Goal: Task Accomplishment & Management: Manage account settings

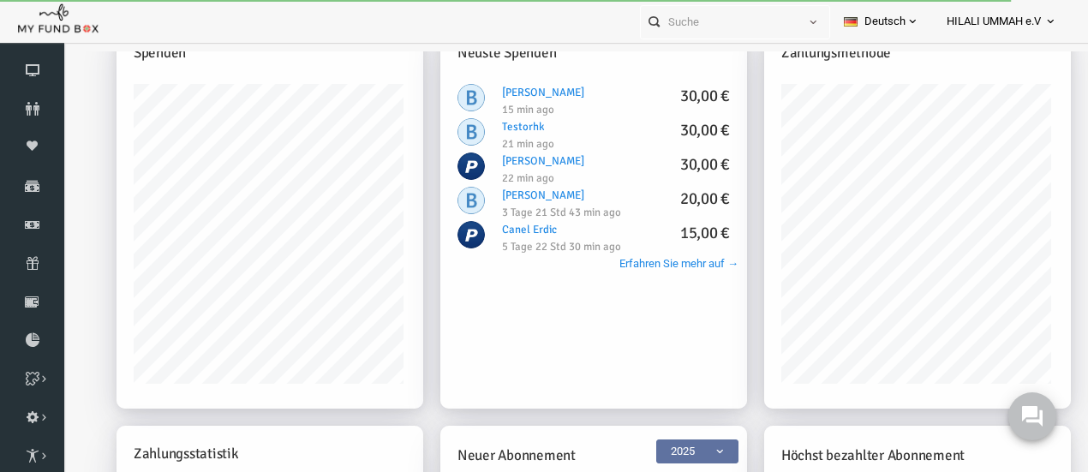
scroll to position [428, 0]
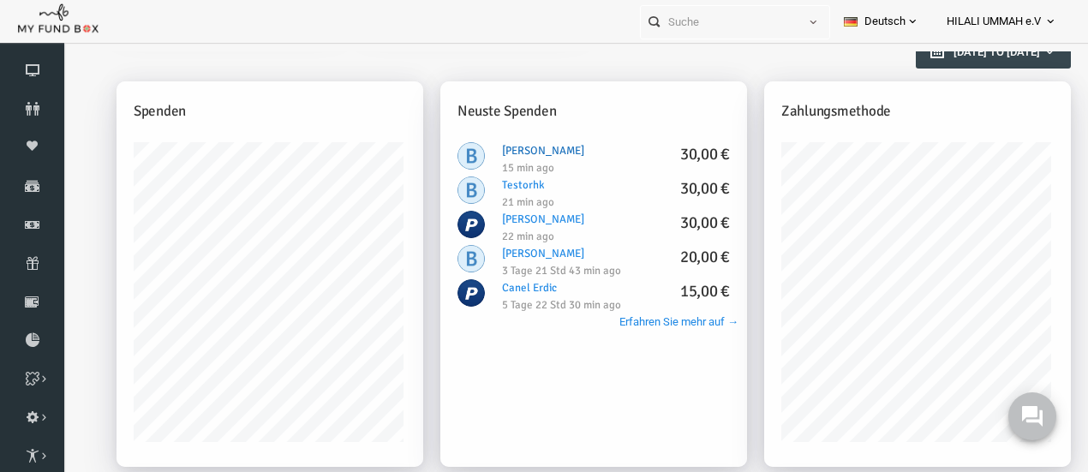
click at [525, 150] on link "Muhammed Kaya 30,00 €" at bounding box center [522, 151] width 82 height 14
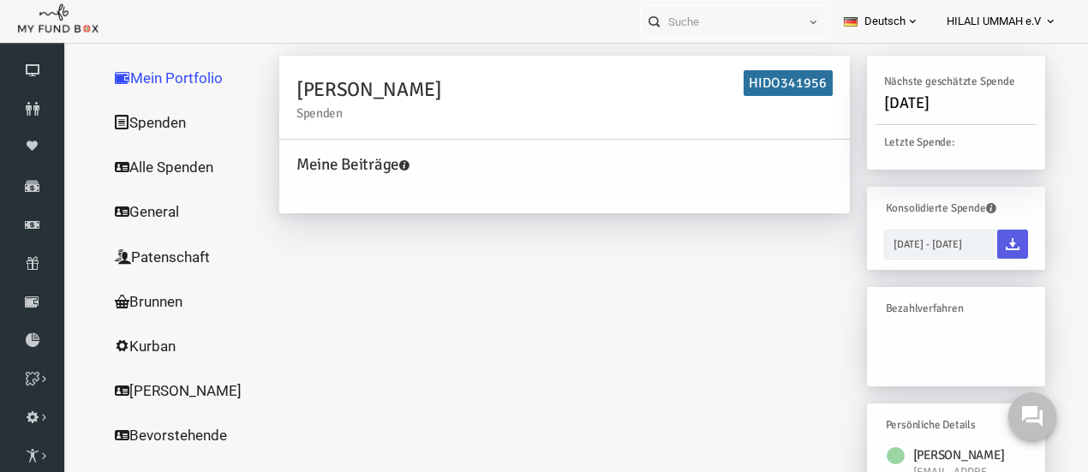
scroll to position [0, 0]
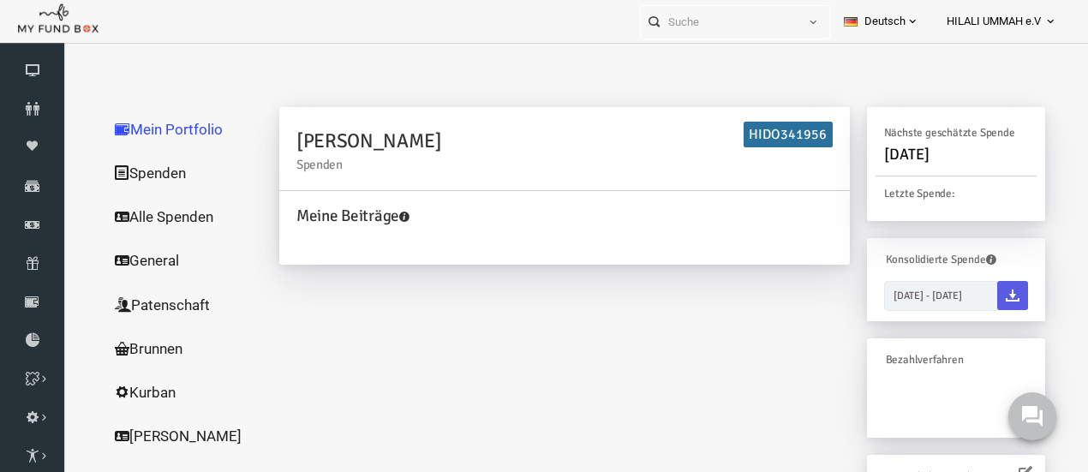
click at [155, 170] on link "Spenden" at bounding box center [163, 173] width 171 height 45
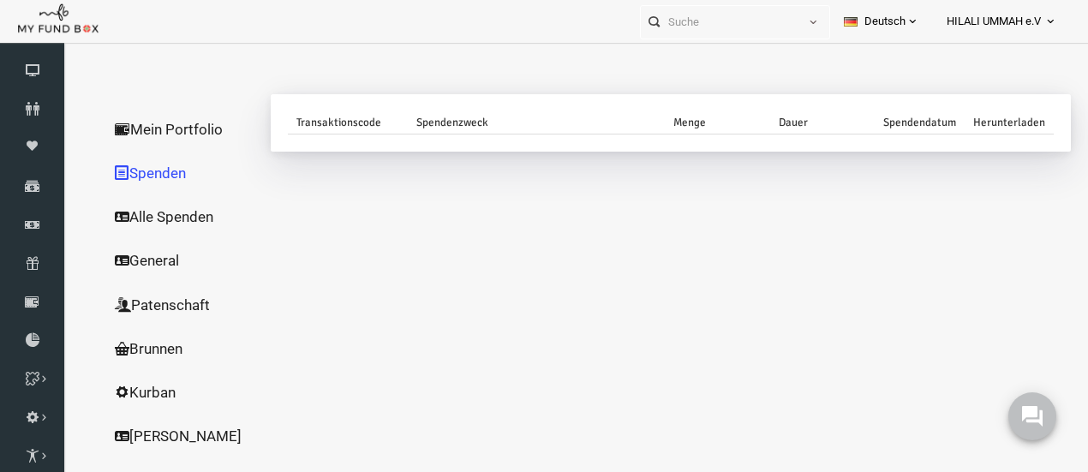
click at [161, 214] on link "Alle Spenden" at bounding box center [163, 216] width 171 height 45
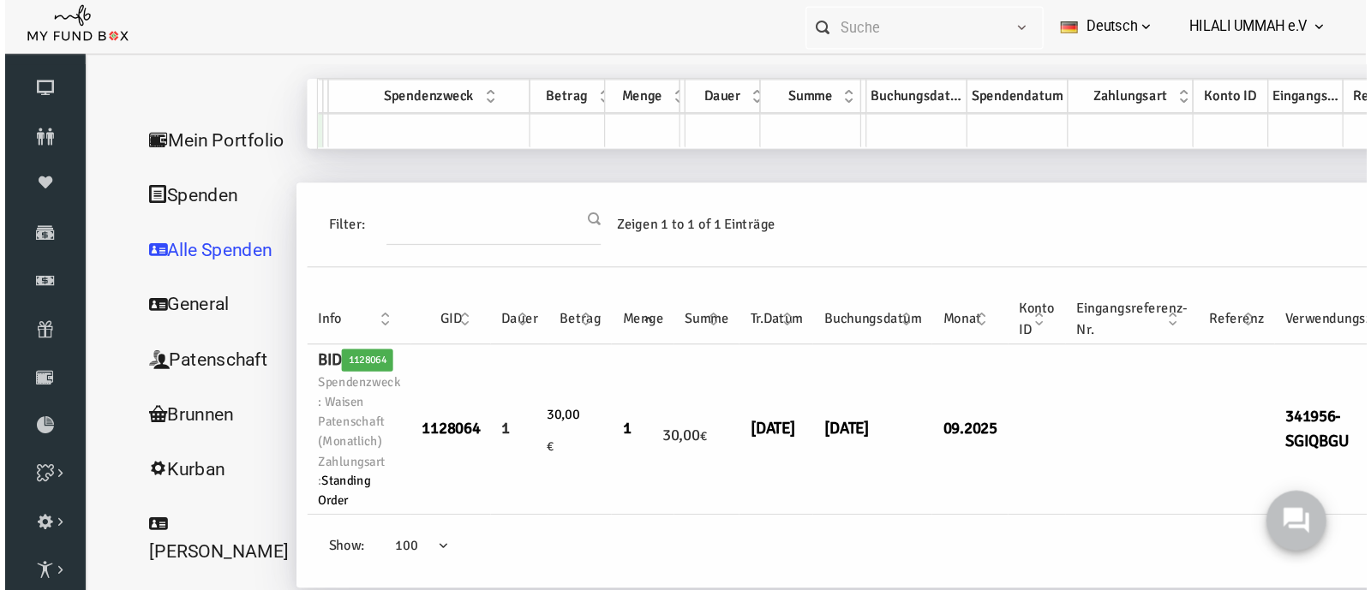
scroll to position [12, 0]
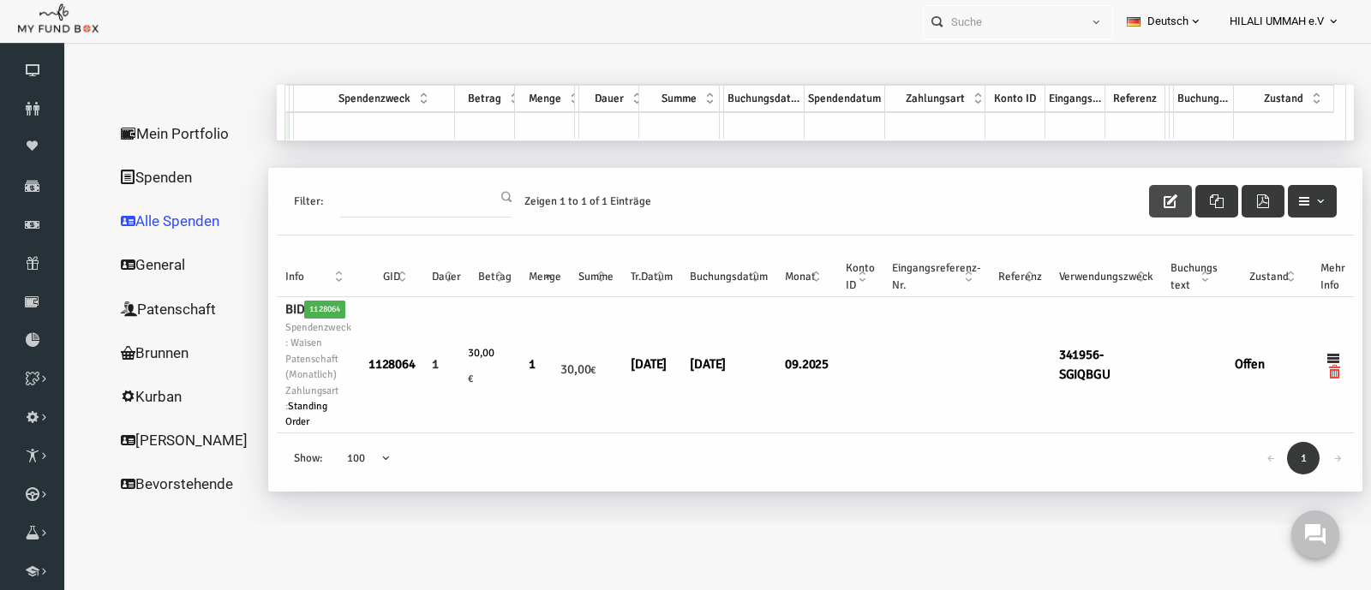
click at [1096, 198] on icon "button" at bounding box center [1144, 201] width 14 height 14
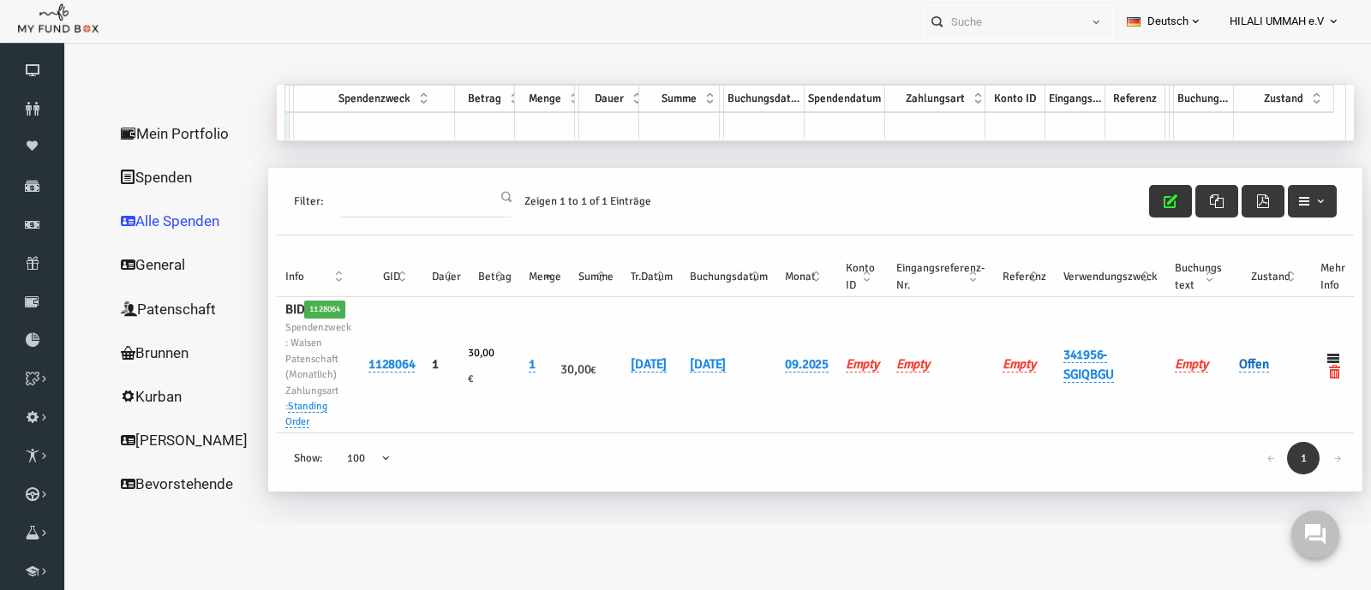
click at [1096, 366] on link "Offen" at bounding box center [1227, 364] width 30 height 16
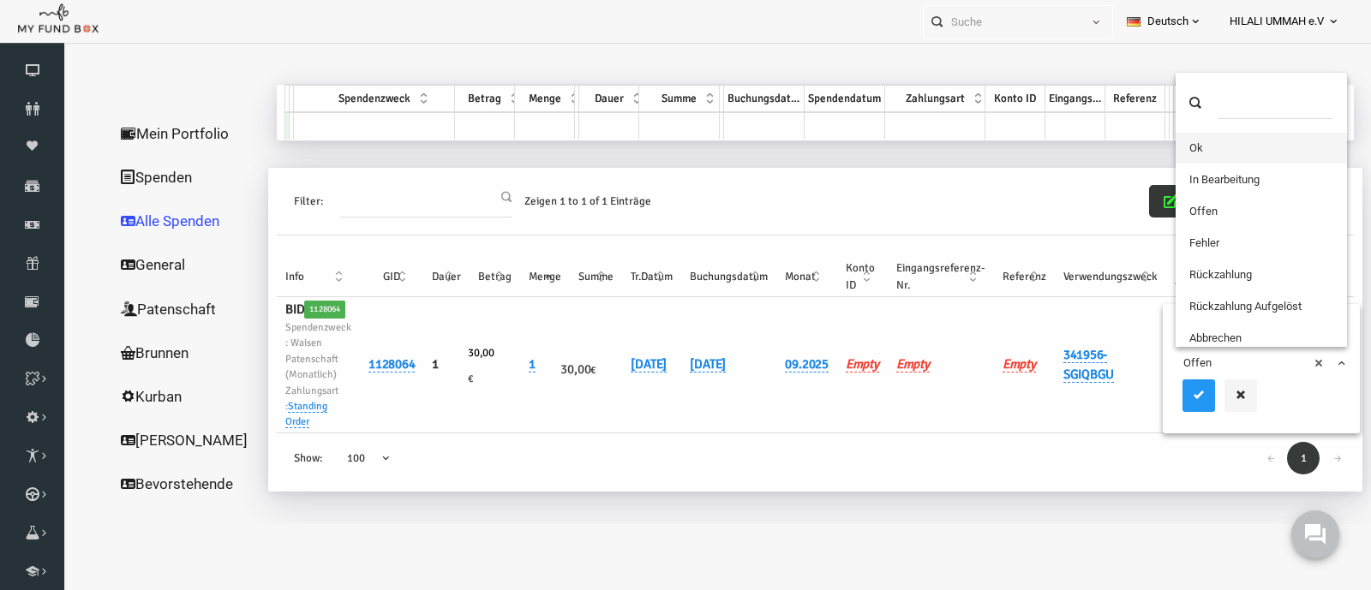
click at [1096, 366] on span "× Offen" at bounding box center [1235, 363] width 156 height 17
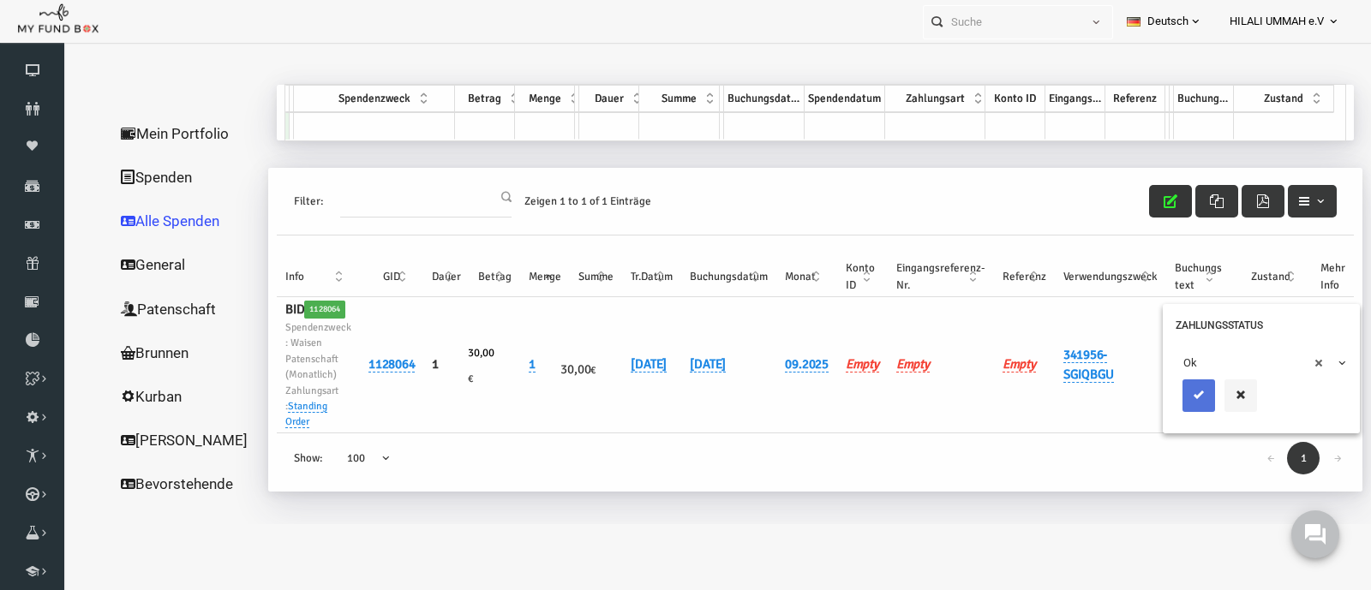
click at [1096, 393] on button "submit" at bounding box center [1172, 396] width 33 height 33
click at [0, 0] on link "Paten Liste" at bounding box center [0, 0] width 0 height 0
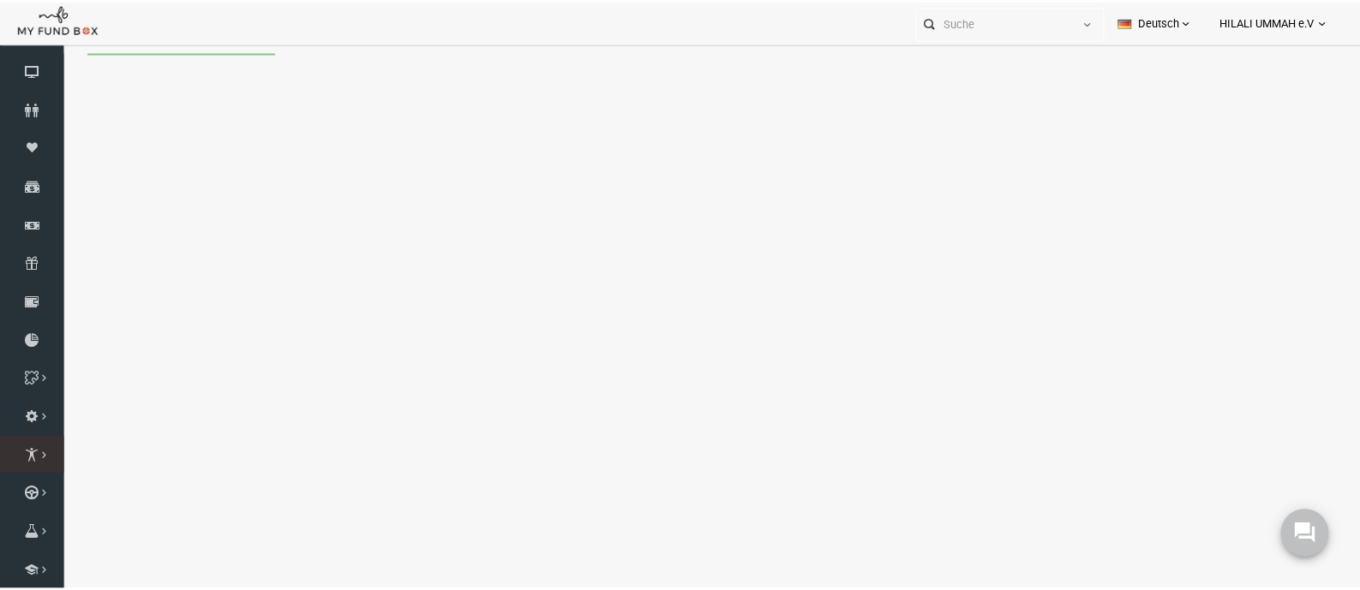
scroll to position [0, 0]
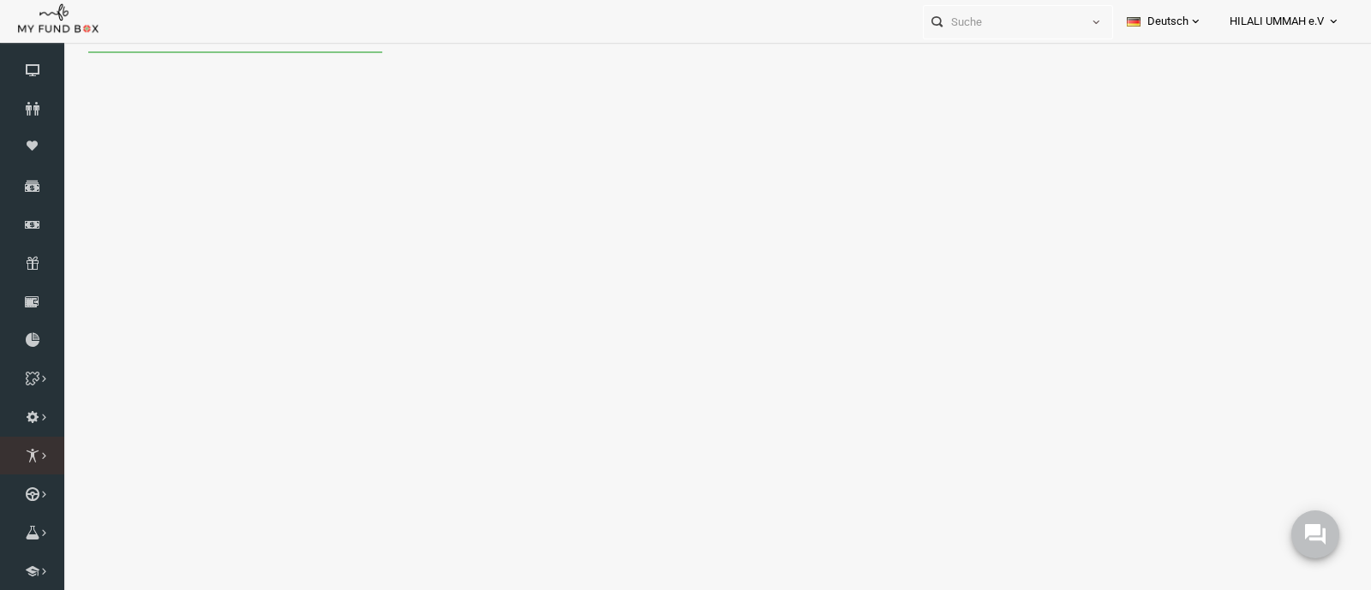
select select "100"
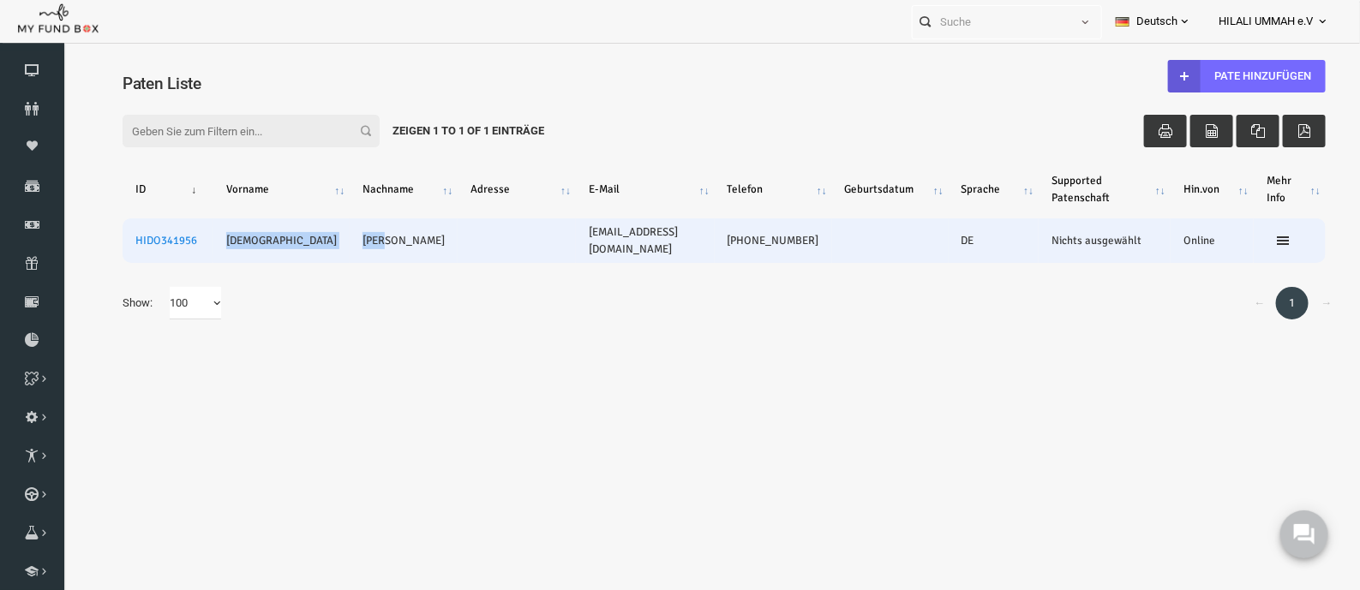
drag, startPoint x: 201, startPoint y: 242, endPoint x: 326, endPoint y: 241, distance: 124.2
click at [326, 241] on tr "HIDO341956 Muhammed Kaya muhammedkaya123@hotmail.de +49 162 5852569 DE Nichts a…" at bounding box center [697, 240] width 1203 height 45
copy tr "Muhammed Kaya"
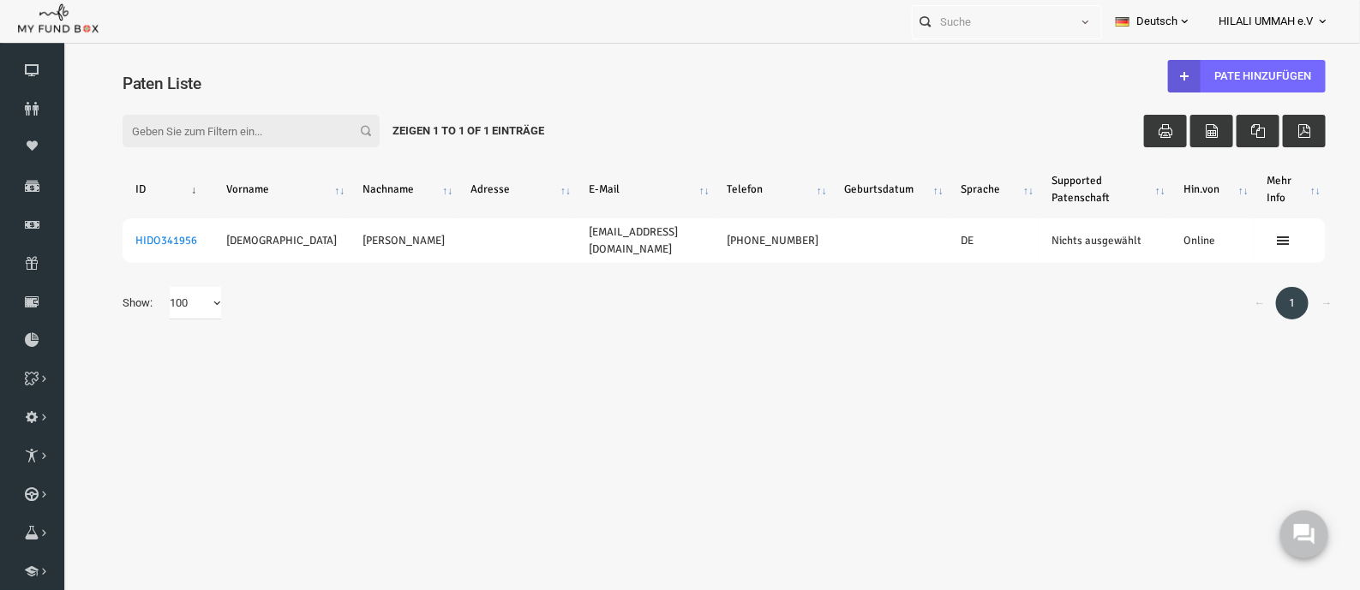
click at [248, 399] on body "Spender nicht gefunden Patenschaft nicht gefunden Partner nicht gefunden !!!! B…" at bounding box center [697, 346] width 1271 height 590
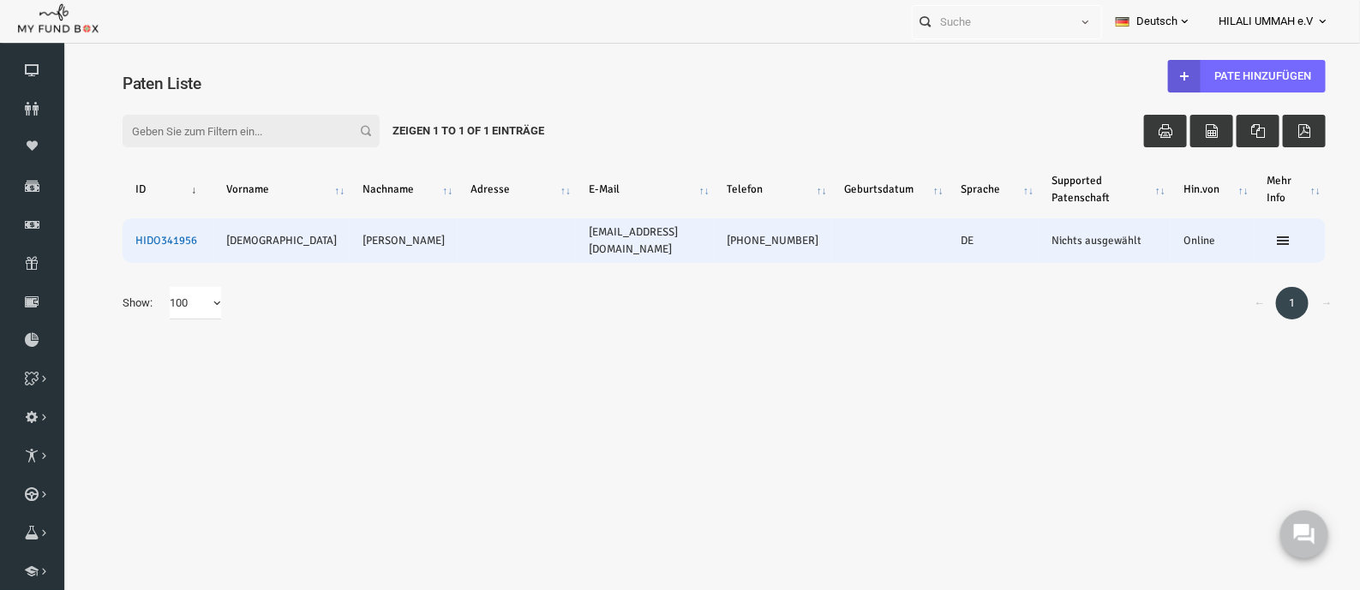
click at [141, 237] on link "HIDO341956" at bounding box center [140, 240] width 62 height 14
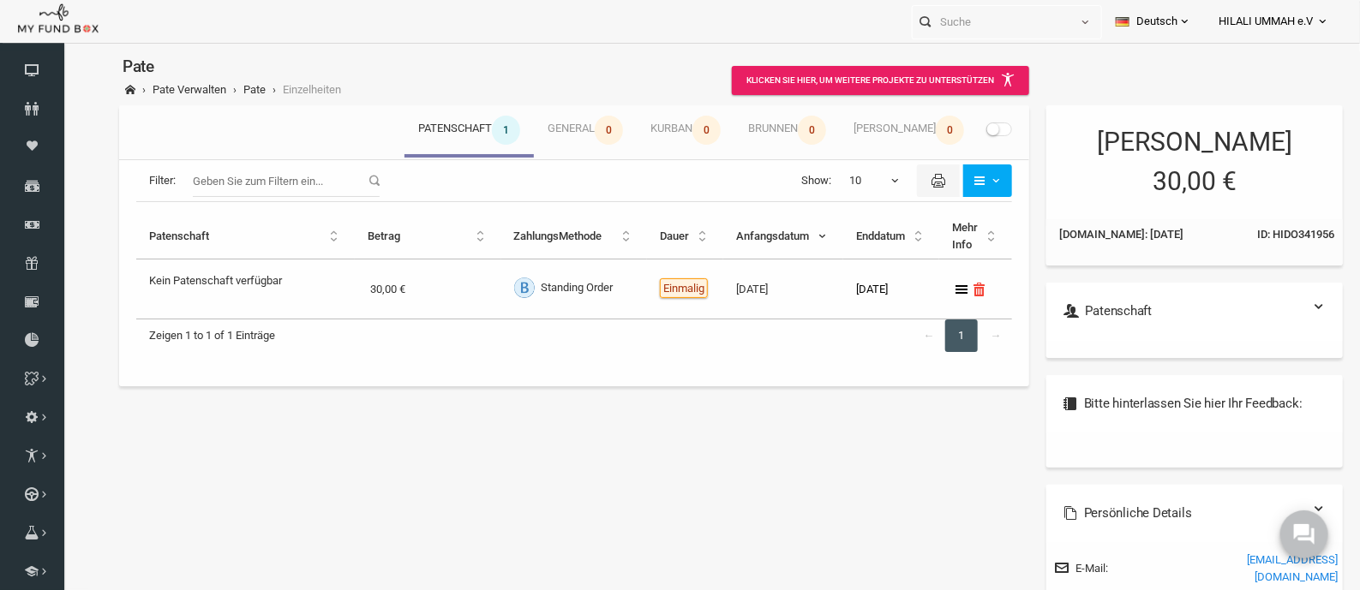
click at [972, 125] on span at bounding box center [973, 129] width 26 height 14
click at [62, 51] on input "checkbox" at bounding box center [62, 51] width 0 height 0
click at [209, 276] on output "Kein Patenschaft verfügbar" at bounding box center [189, 276] width 133 height 25
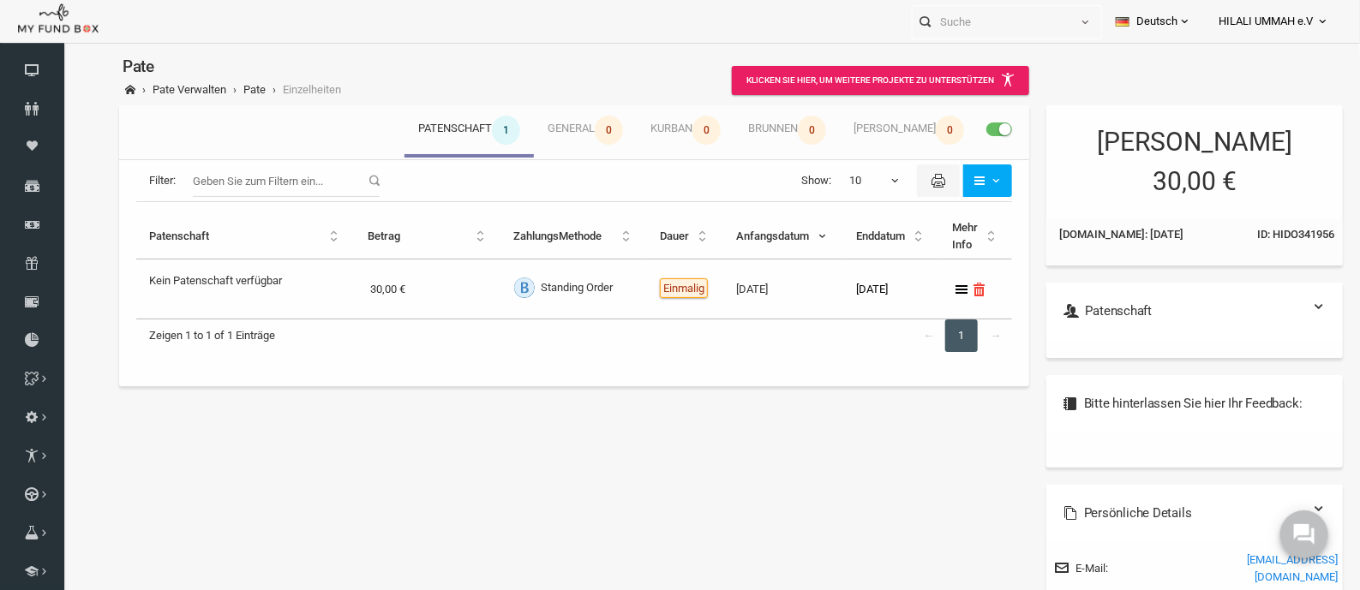
click at [347, 350] on div "Zeigen 1 to 1 of 1 Einträge ← 1 →" at bounding box center [548, 343] width 876 height 51
click at [217, 276] on output "Kein Patenschaft verfügbar" at bounding box center [189, 276] width 133 height 25
click at [365, 439] on div "Meine Beiträge Patenschaft 1 General 0 Kurban 0 Brunnen 0 Schüler 0 Filter: Sho…" at bounding box center [697, 454] width 1254 height 714
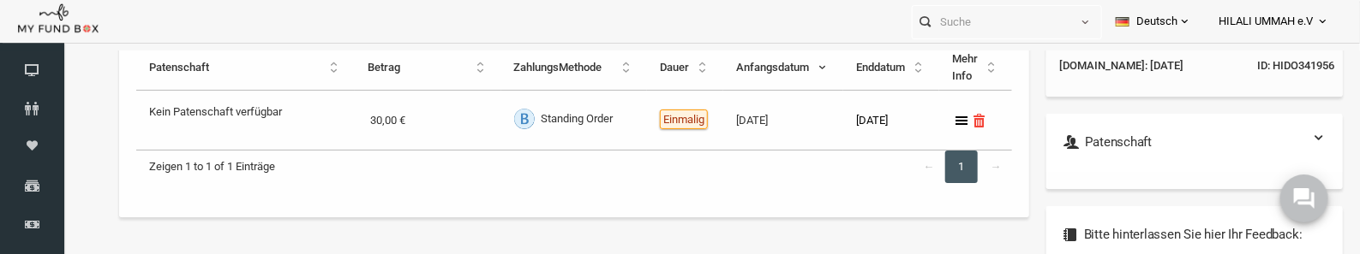
scroll to position [179, 0]
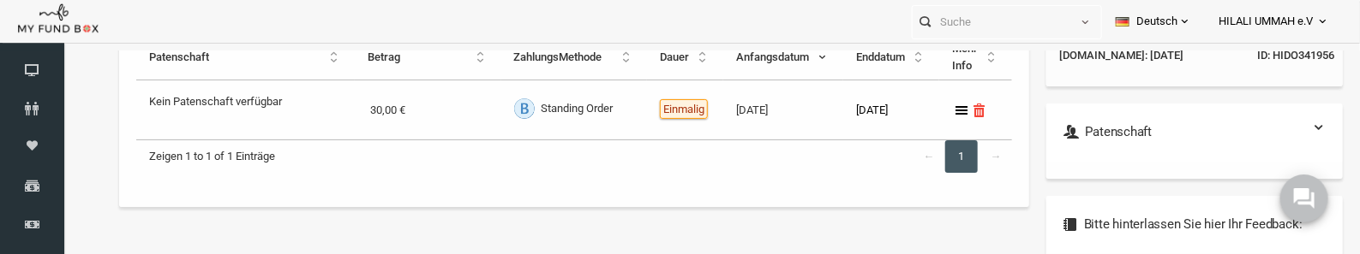
click at [550, 99] on label "Standing Order" at bounding box center [536, 108] width 99 height 21
click at [726, 111] on td "20250923 23.09.2025" at bounding box center [757, 109] width 120 height 59
click at [928, 111] on icon at bounding box center [935, 110] width 14 height 14
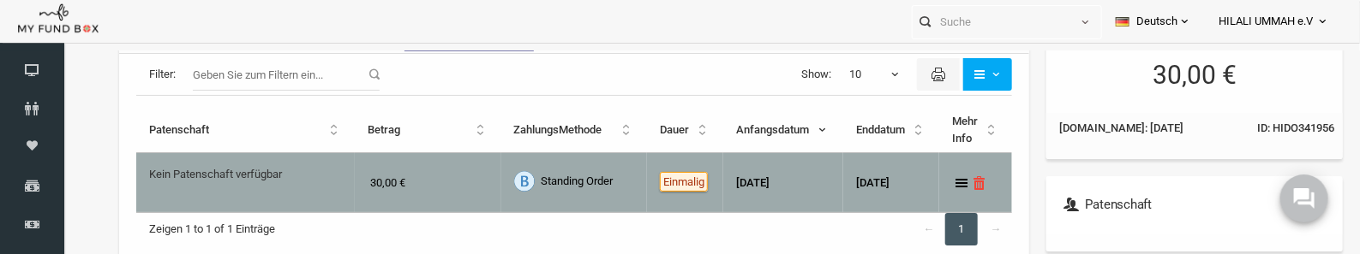
scroll to position [189, 0]
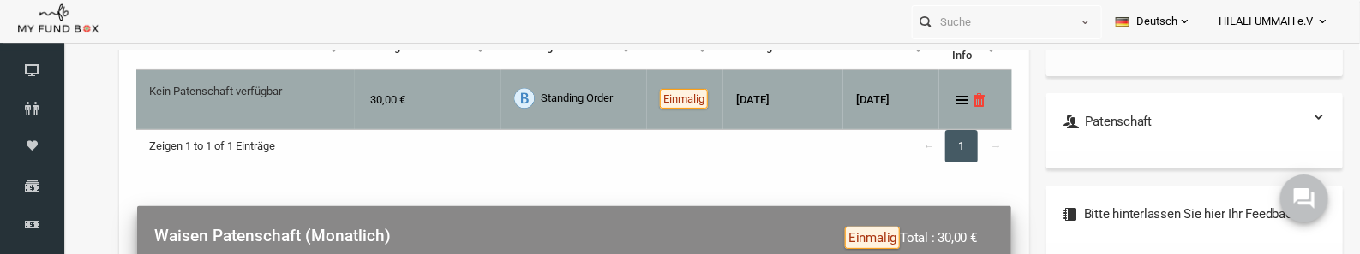
click at [210, 91] on output "Kein Patenschaft verfügbar" at bounding box center [189, 87] width 133 height 25
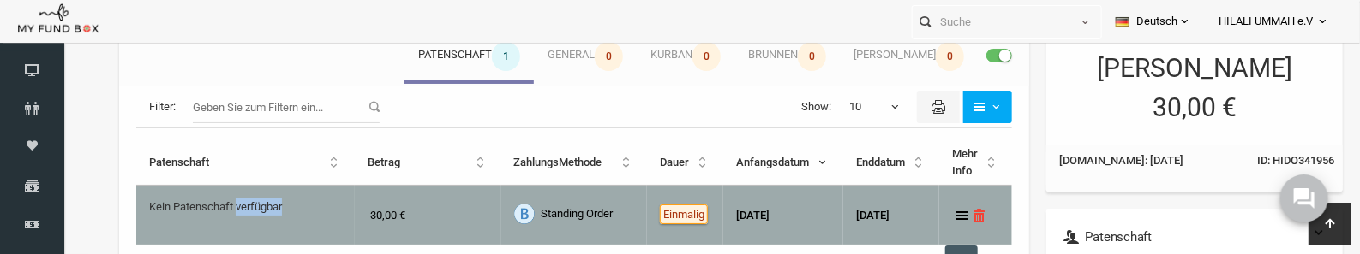
scroll to position [0, 0]
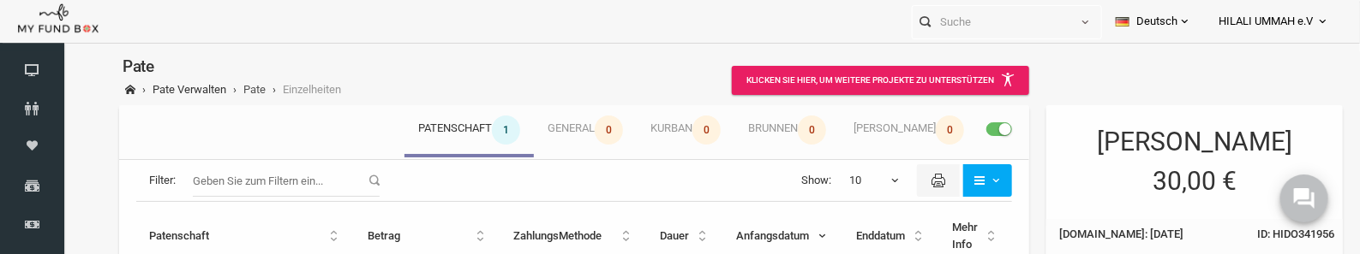
click at [227, 91] on link "Pate" at bounding box center [228, 88] width 22 height 13
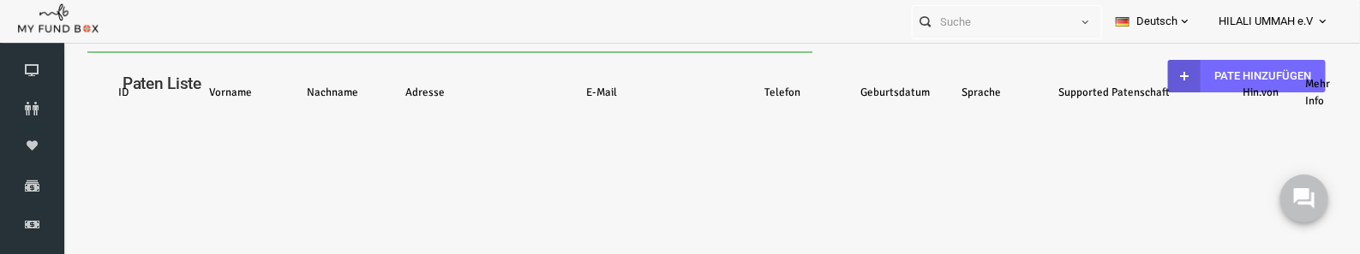
select select "100"
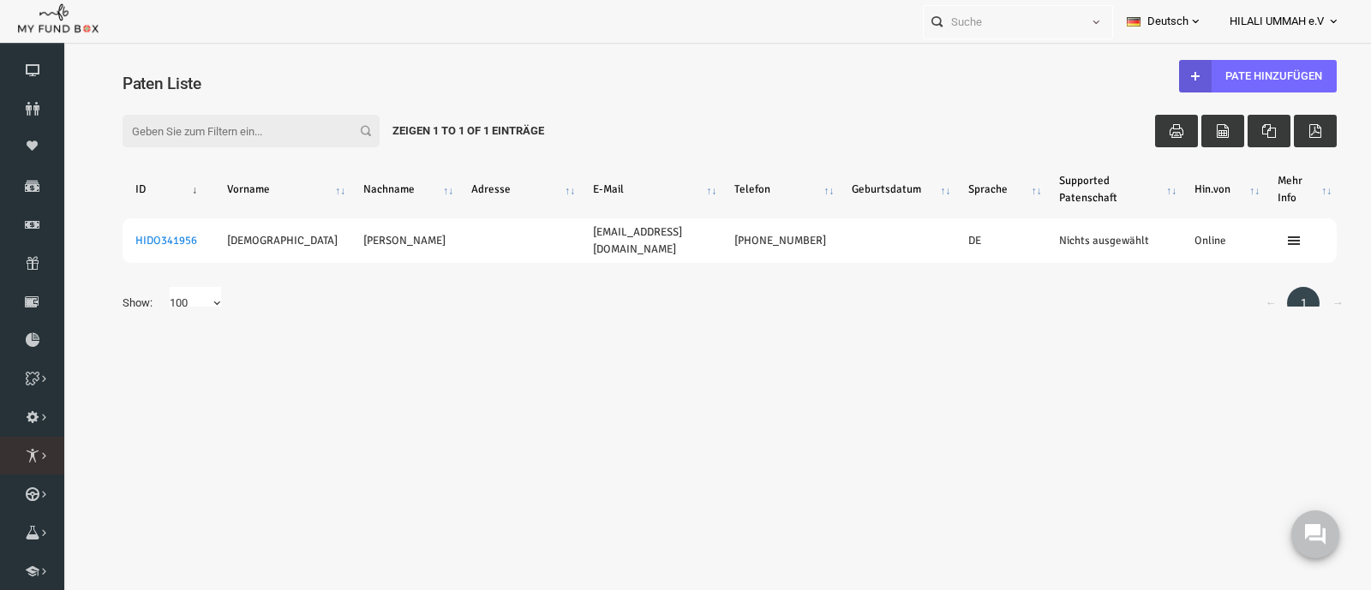
click at [0, 0] on link "Patenschaften Liste" at bounding box center [0, 0] width 0 height 0
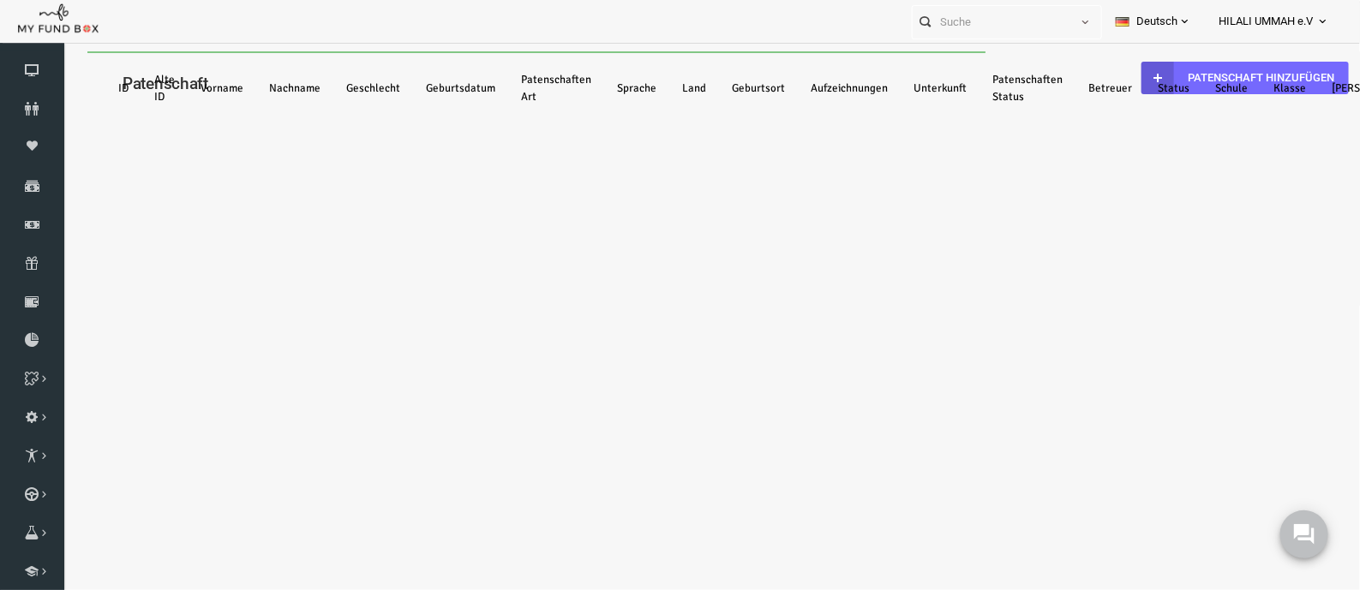
select select "100"
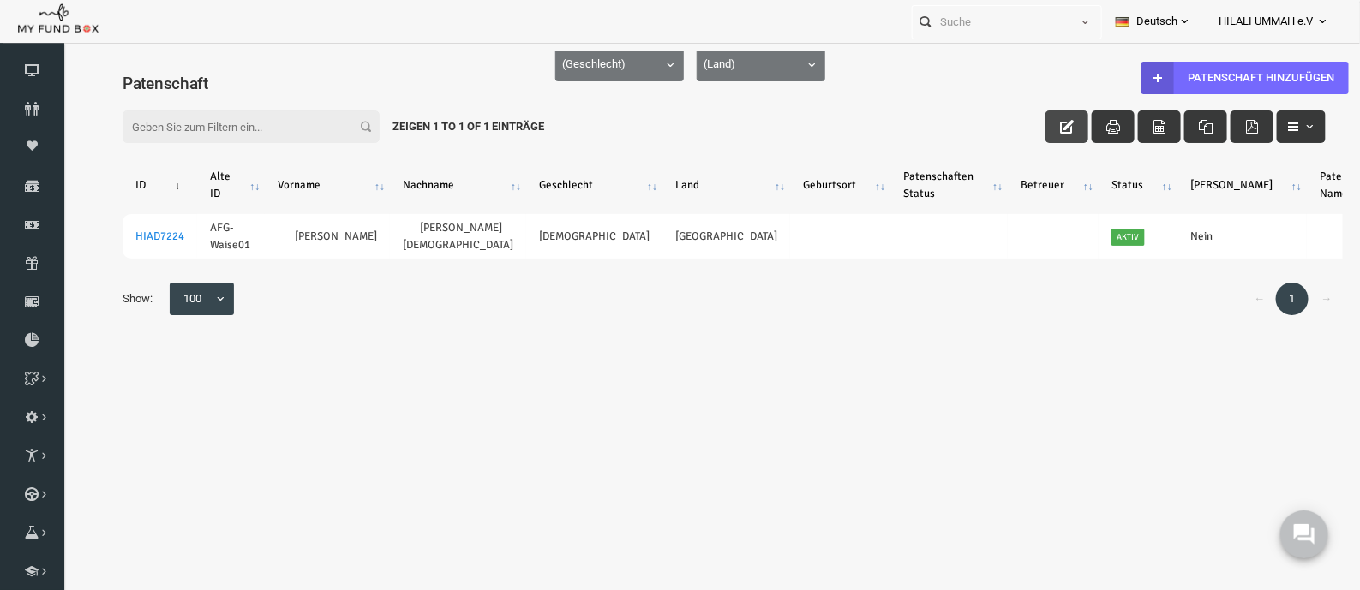
click at [1037, 123] on icon "button" at bounding box center [1040, 126] width 14 height 14
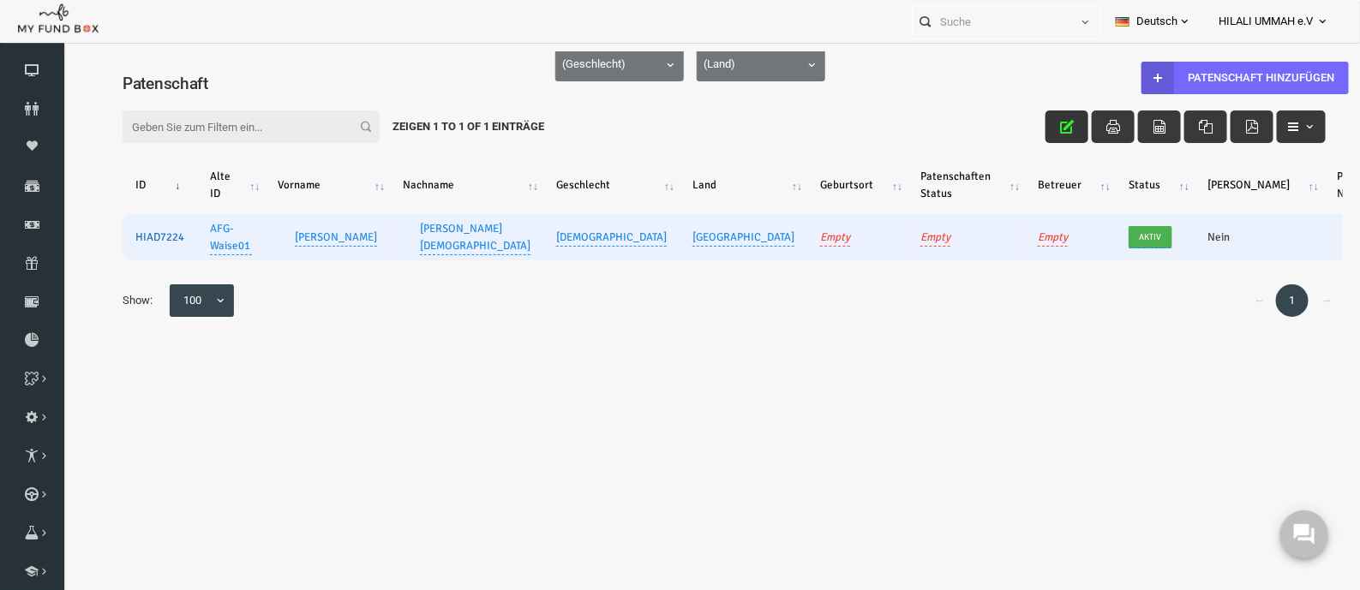
click at [125, 238] on link "HIAD7224" at bounding box center [133, 237] width 49 height 14
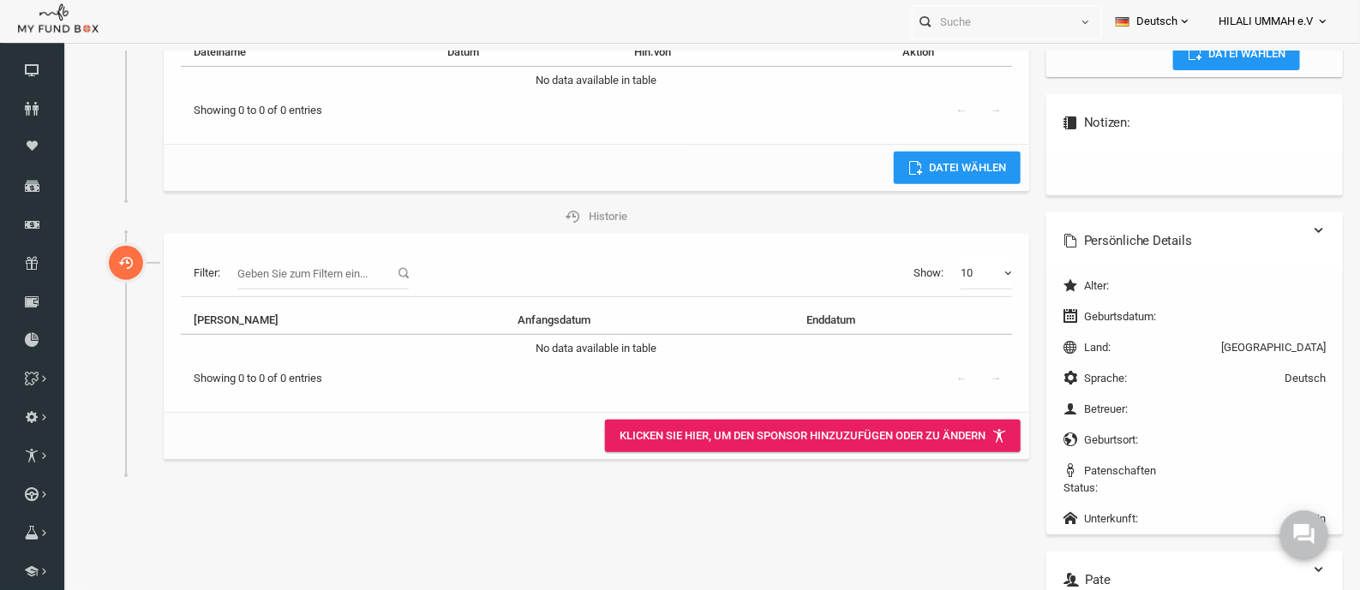
scroll to position [56, 0]
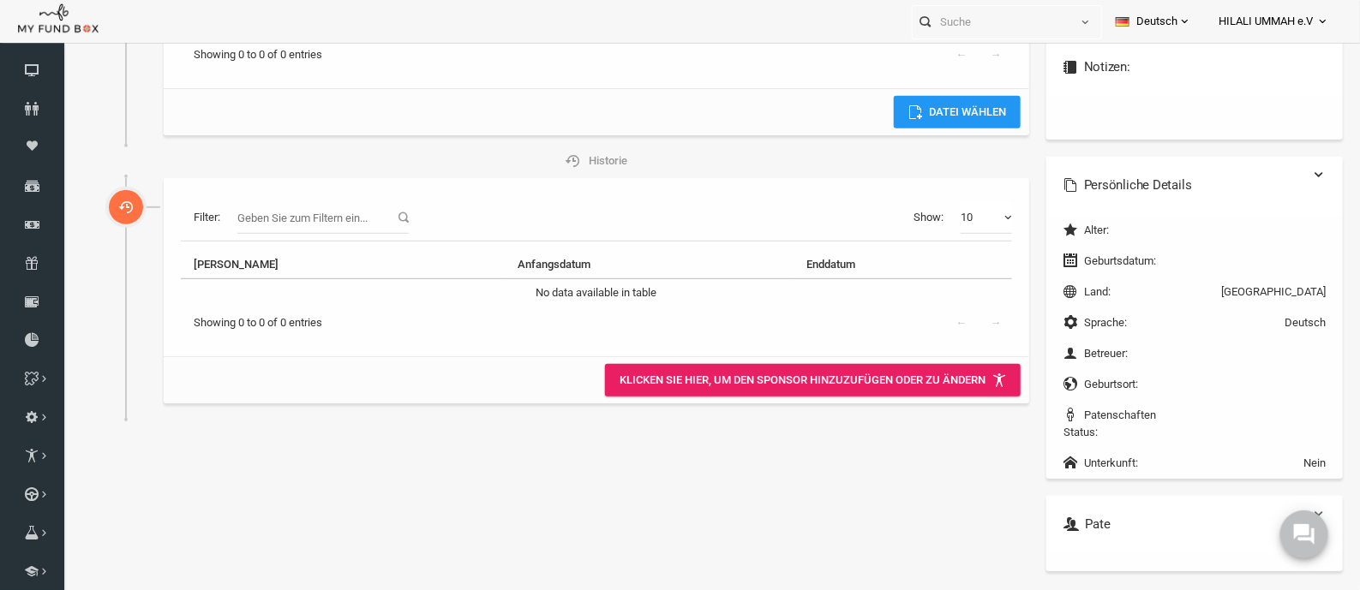
click at [1096, 471] on link at bounding box center [1292, 514] width 14 height 14
click at [0, 0] on link "Paten Liste" at bounding box center [0, 0] width 0 height 0
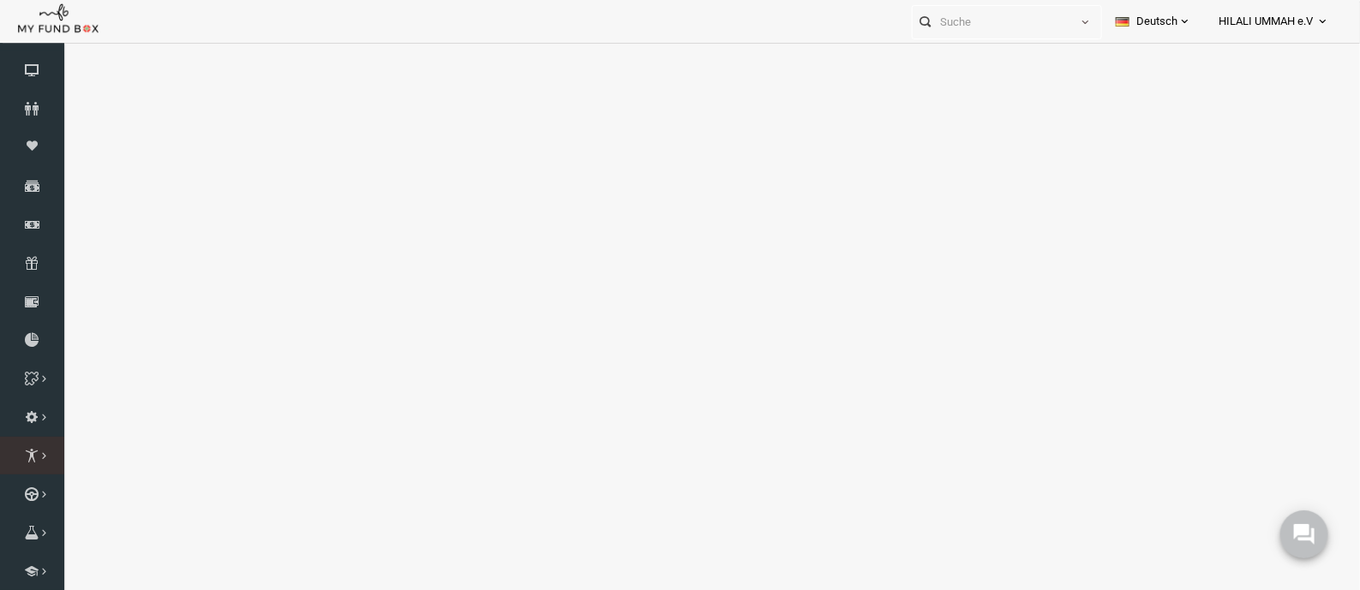
select select "100"
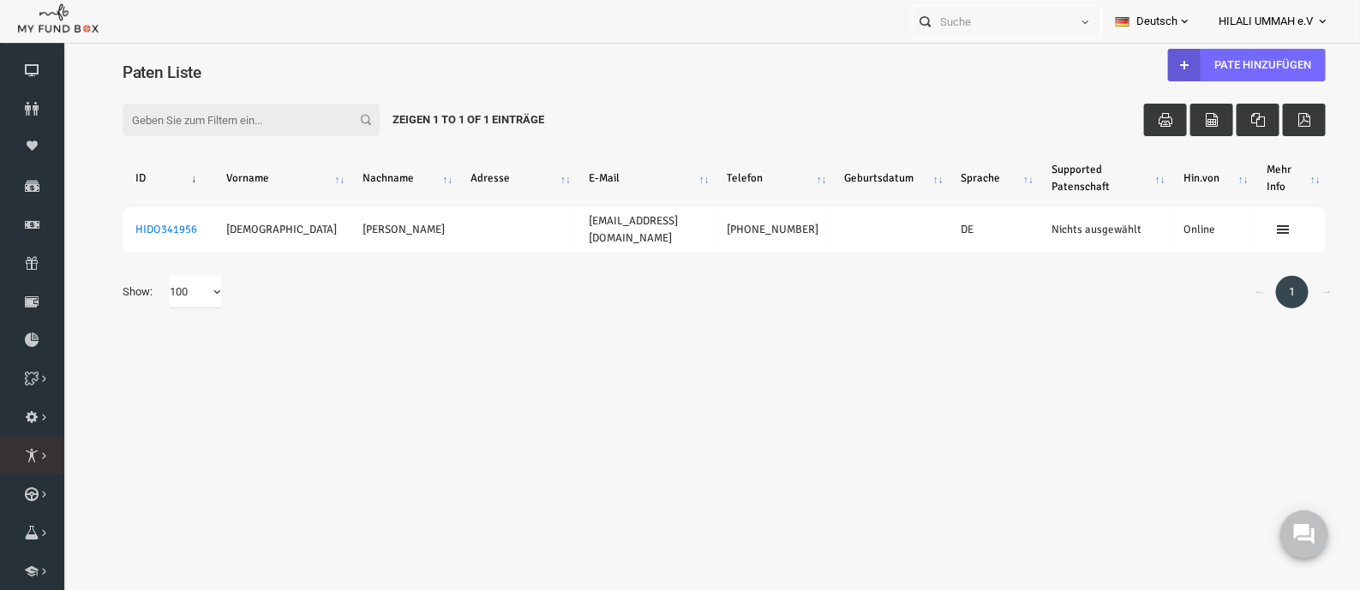
scroll to position [0, 0]
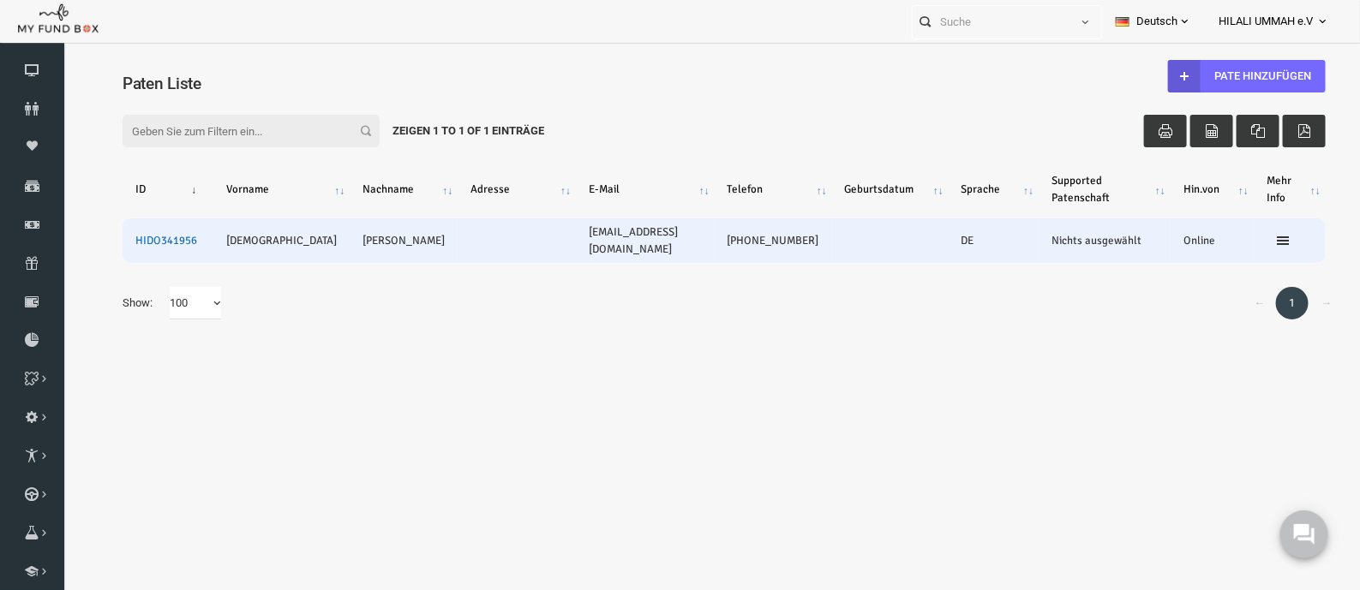
click at [116, 235] on link "HIDO341956" at bounding box center [140, 240] width 62 height 14
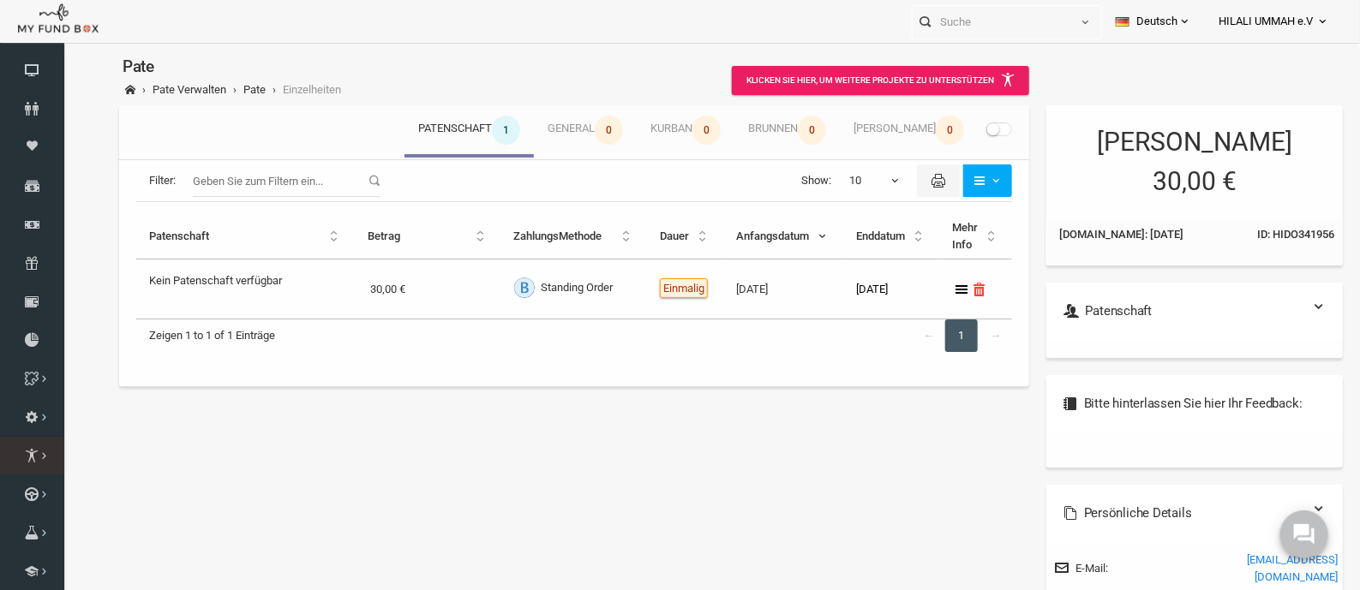
click at [0, 0] on icon at bounding box center [0, 0] width 0 height 0
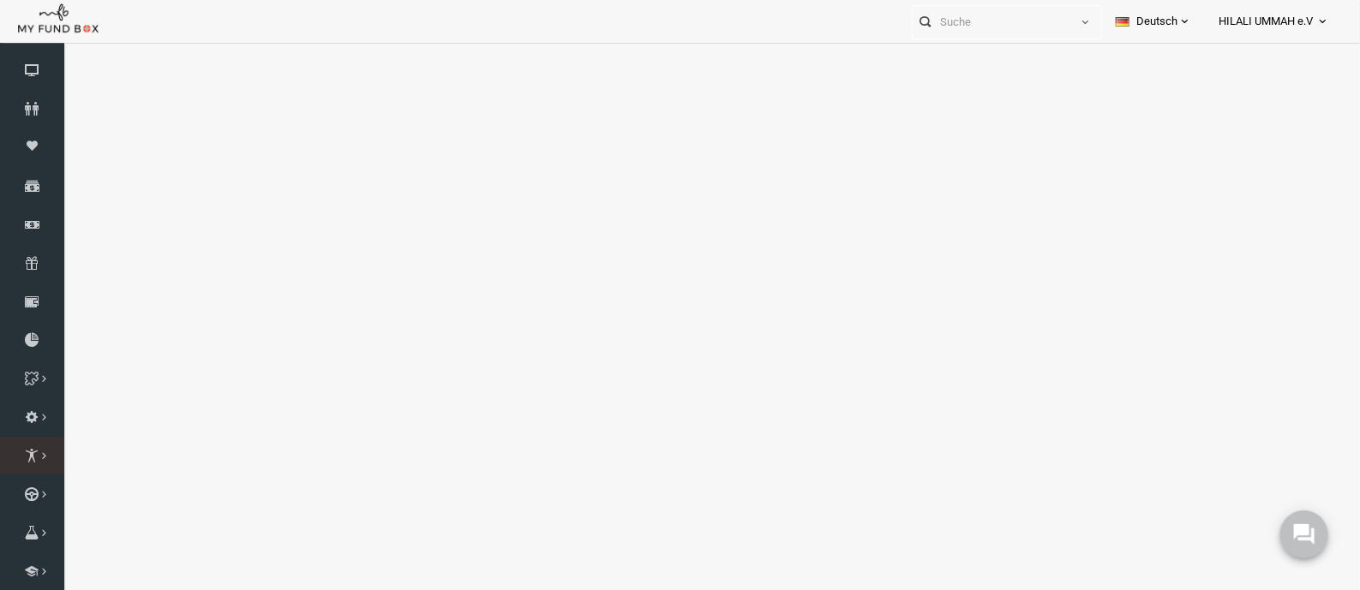
select select "100"
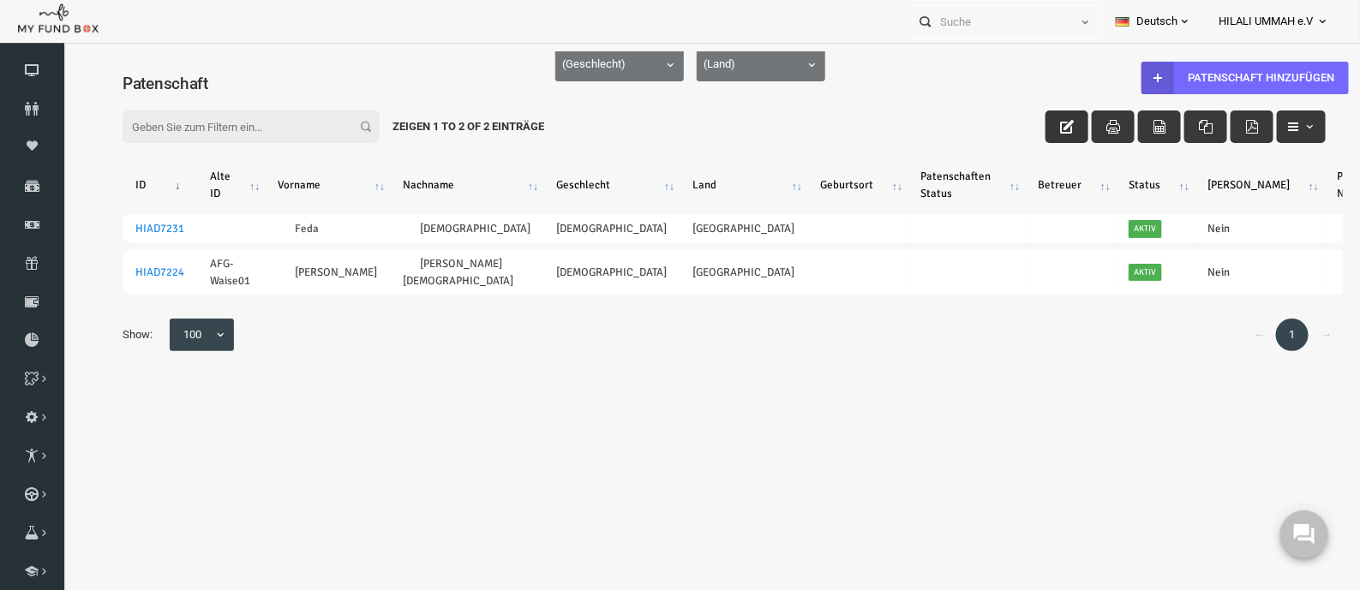
click at [1035, 137] on button "button" at bounding box center [1040, 126] width 43 height 33
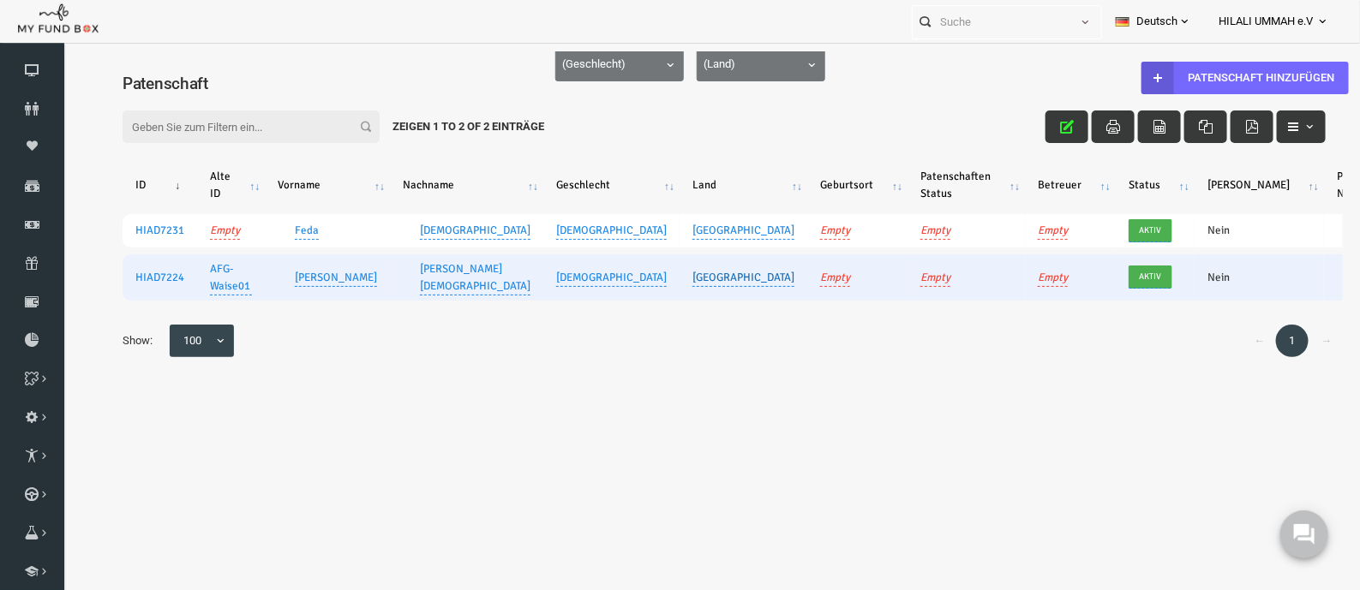
click at [666, 284] on link "Afghanistan" at bounding box center [717, 276] width 102 height 19
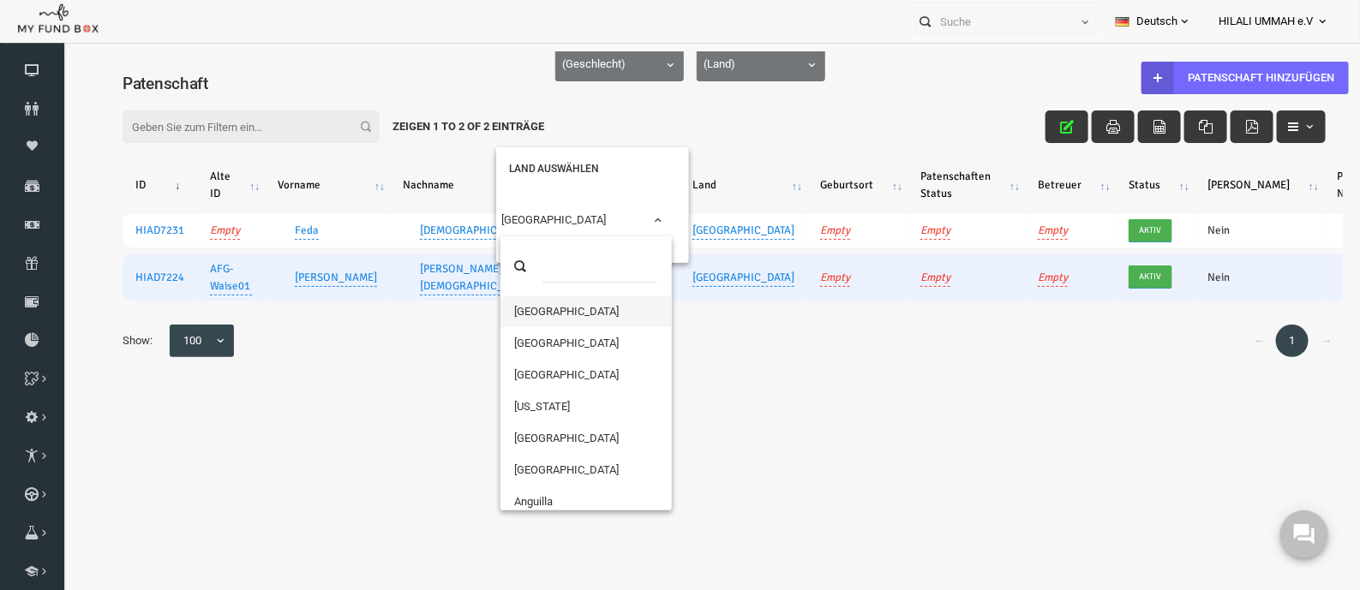
click at [543, 224] on span "Afghanistan" at bounding box center [560, 219] width 170 height 17
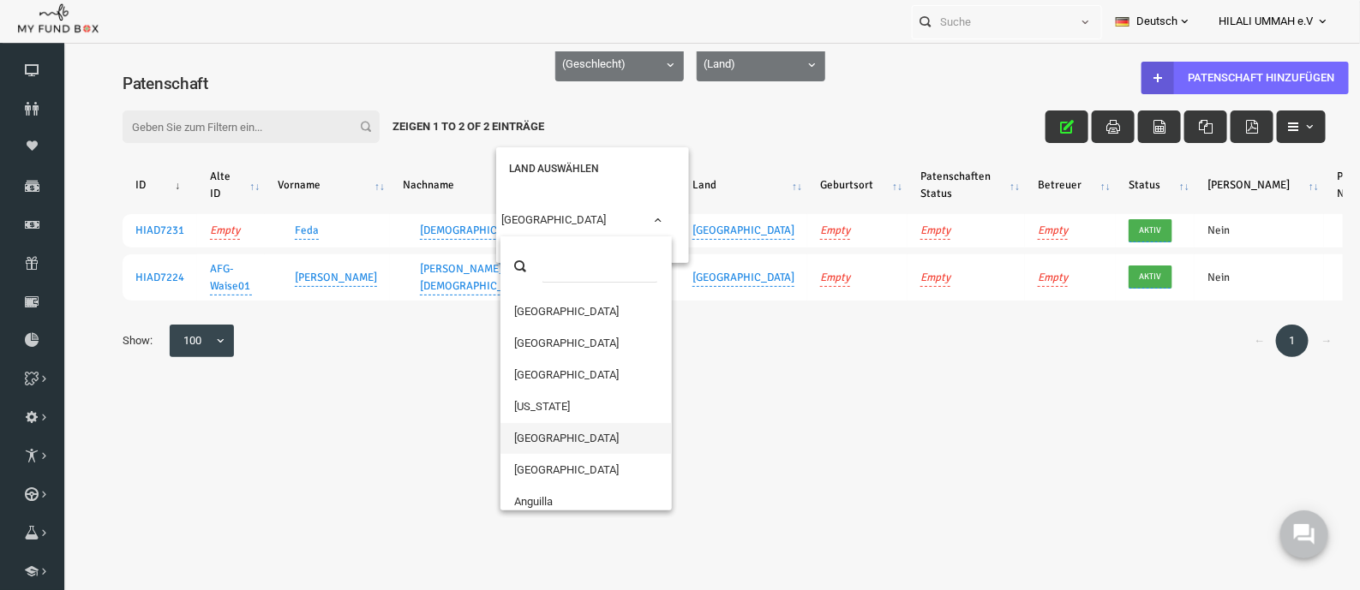
click at [391, 390] on div "(Geschlecht) Male (Geschlecht) (Land) Afghanistan (Land) Filter: Zeigen 1 to 2 …" at bounding box center [697, 238] width 1271 height 303
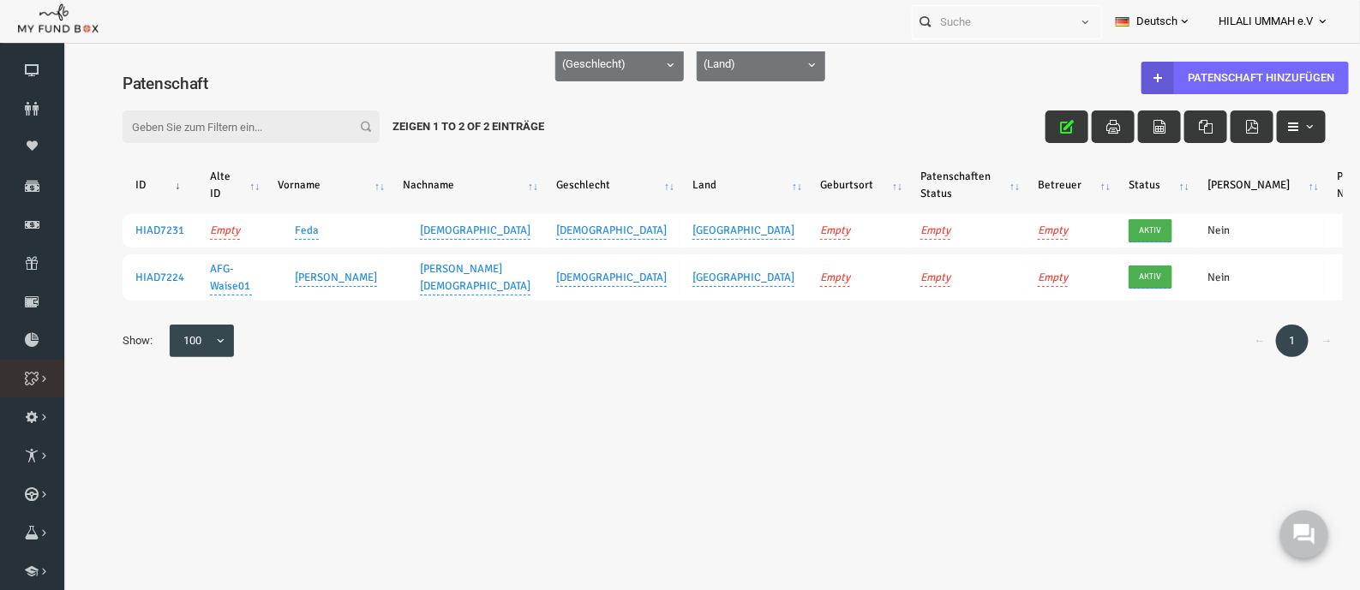
click at [0, 0] on link "Zweck Liste" at bounding box center [0, 0] width 0 height 0
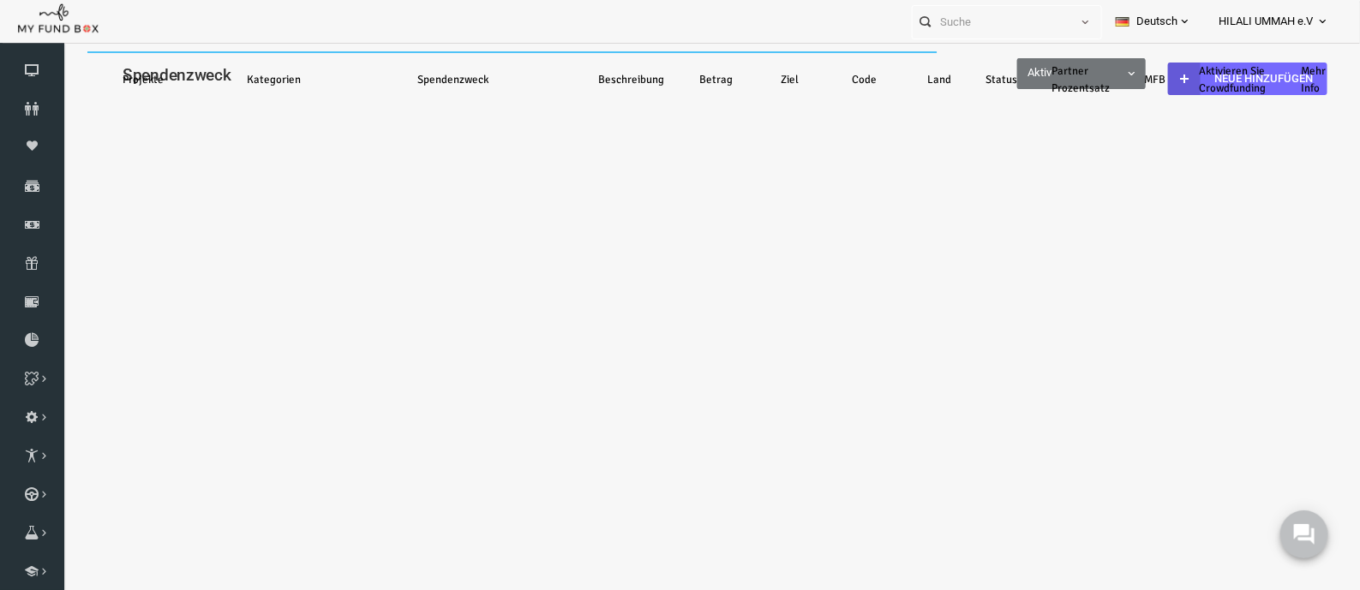
select select "100"
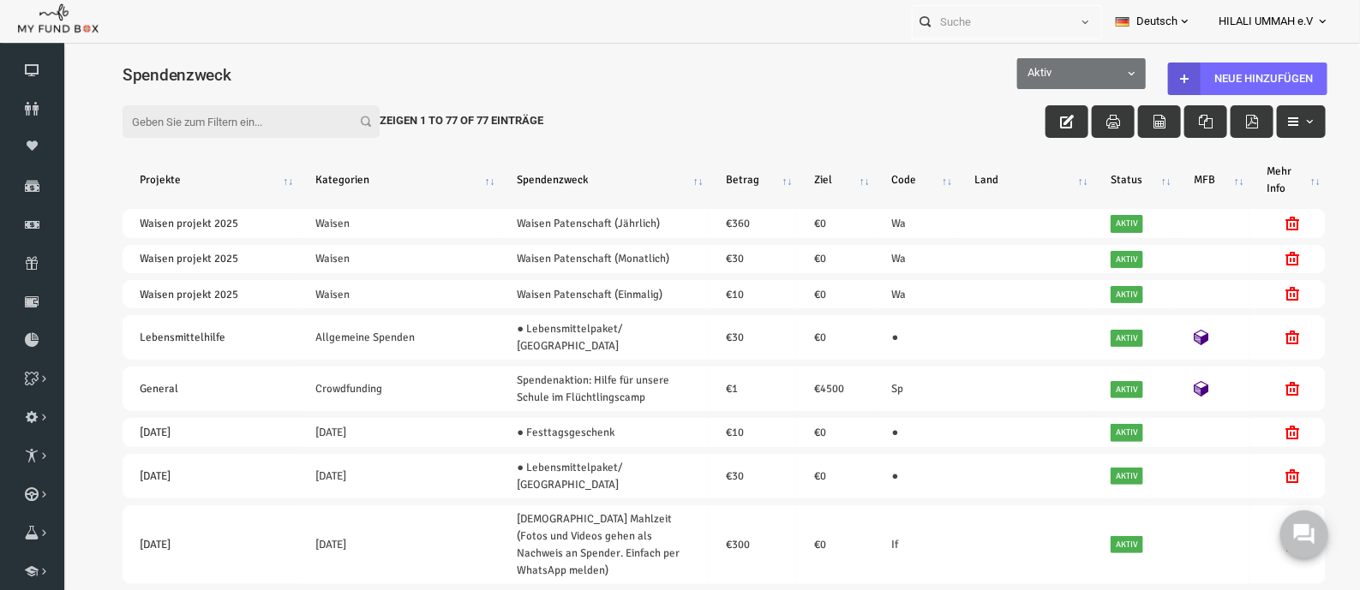
click at [227, 123] on input "Filter:" at bounding box center [224, 121] width 257 height 33
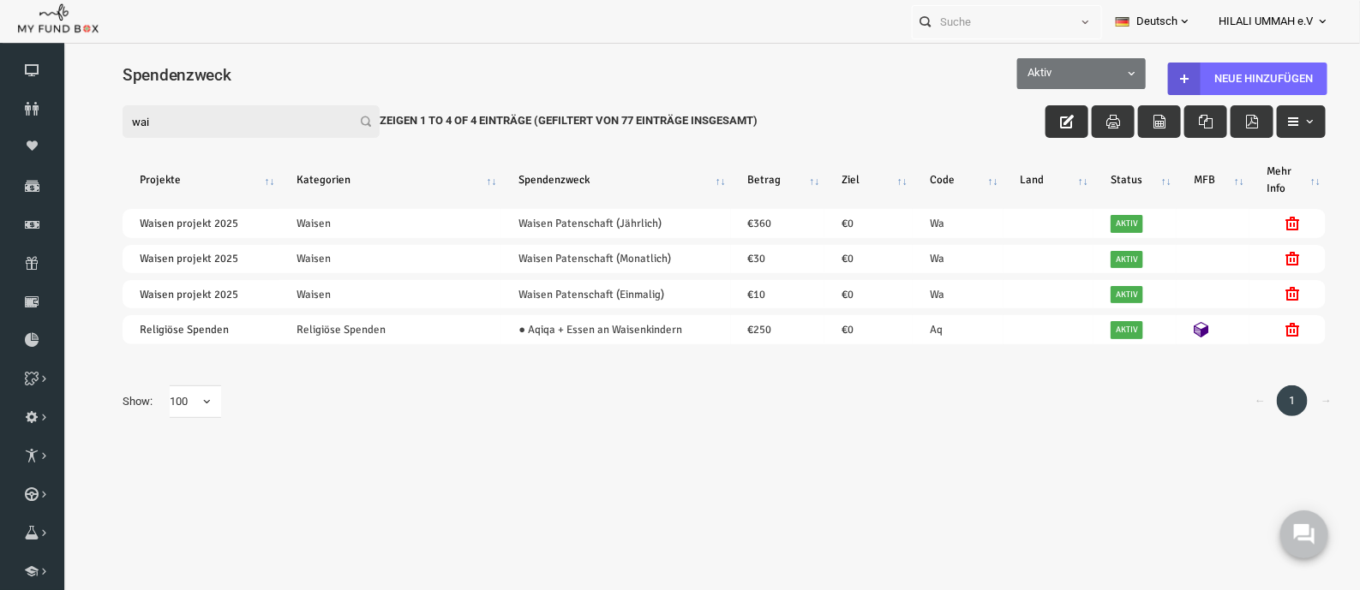
type input "wai"
click at [1042, 125] on icon "button" at bounding box center [1040, 121] width 14 height 14
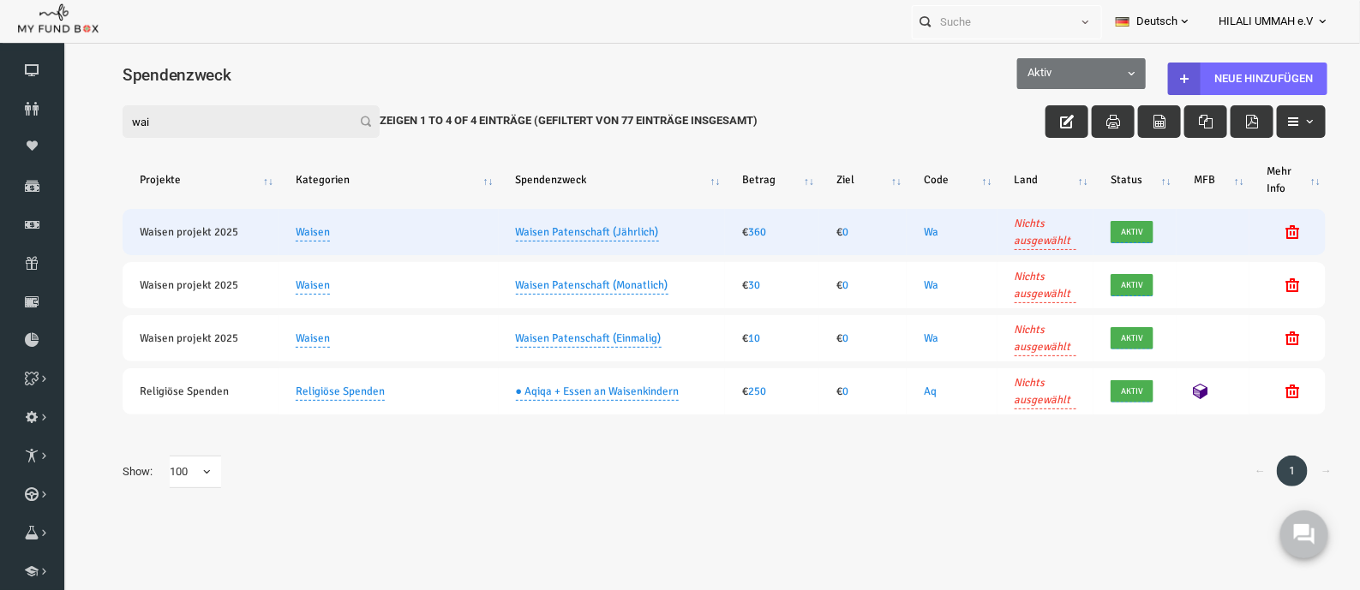
scroll to position [56, 0]
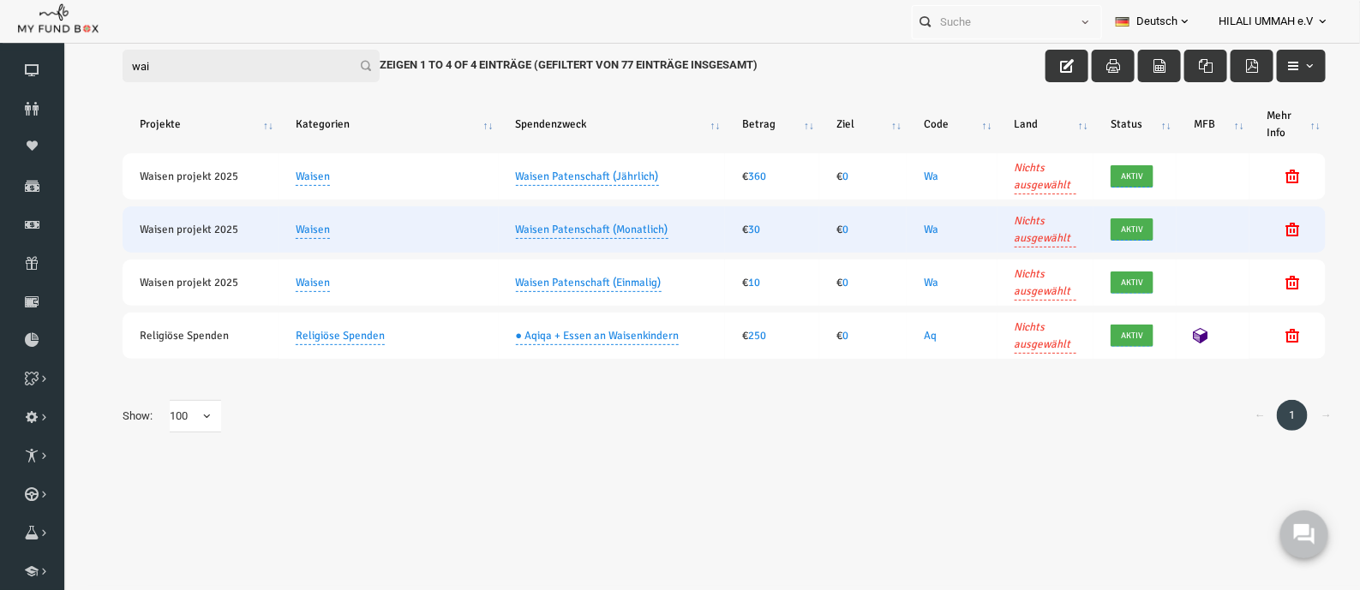
click at [1026, 239] on link "Nichts ausgewählt" at bounding box center [1019, 230] width 62 height 36
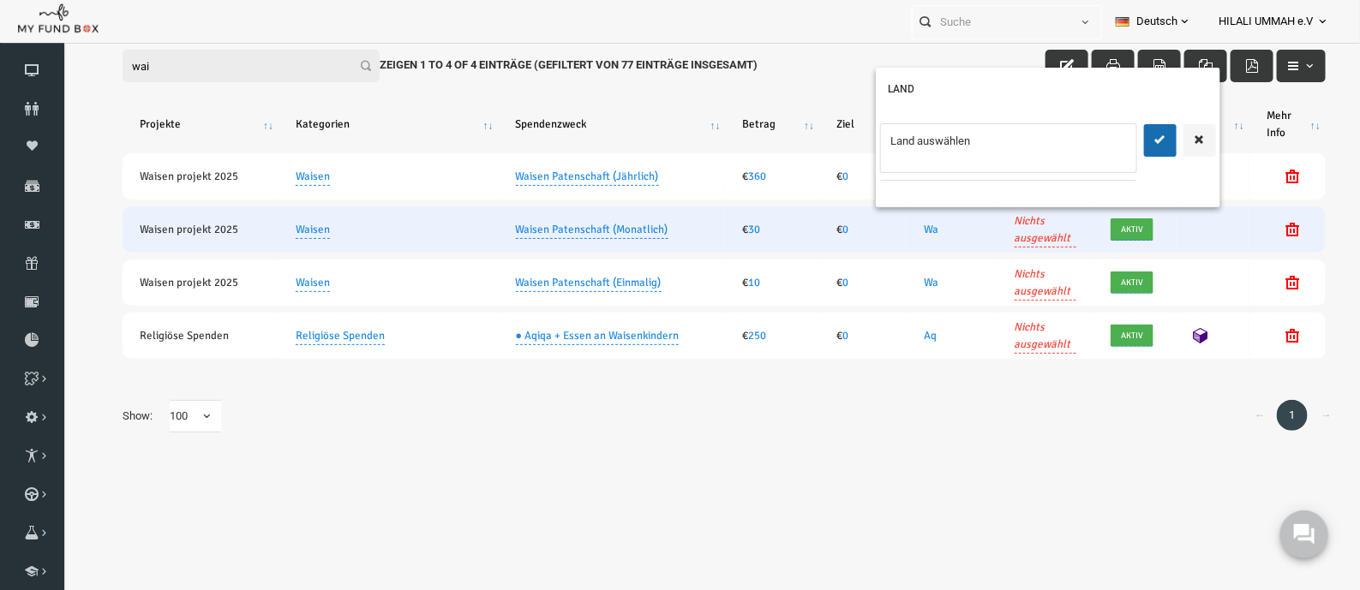
click at [995, 164] on ul "Land auswählen" at bounding box center [981, 148] width 257 height 50
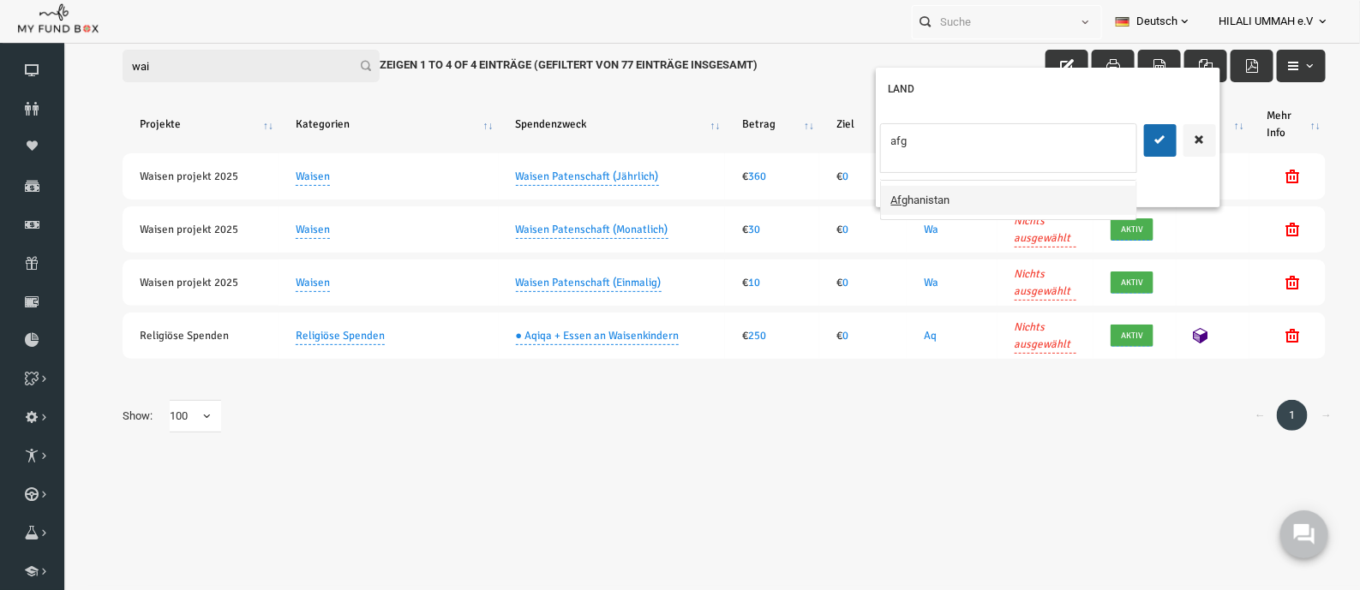
type input "afg"
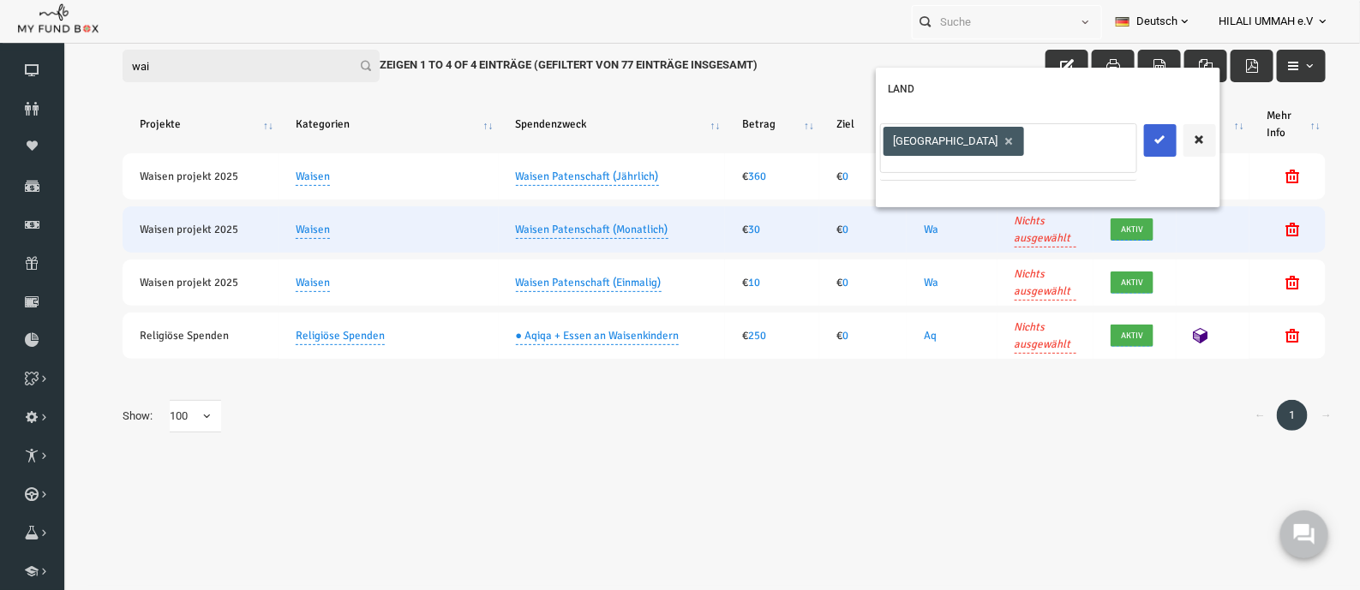
click at [1096, 140] on icon "submit" at bounding box center [1134, 140] width 14 height 14
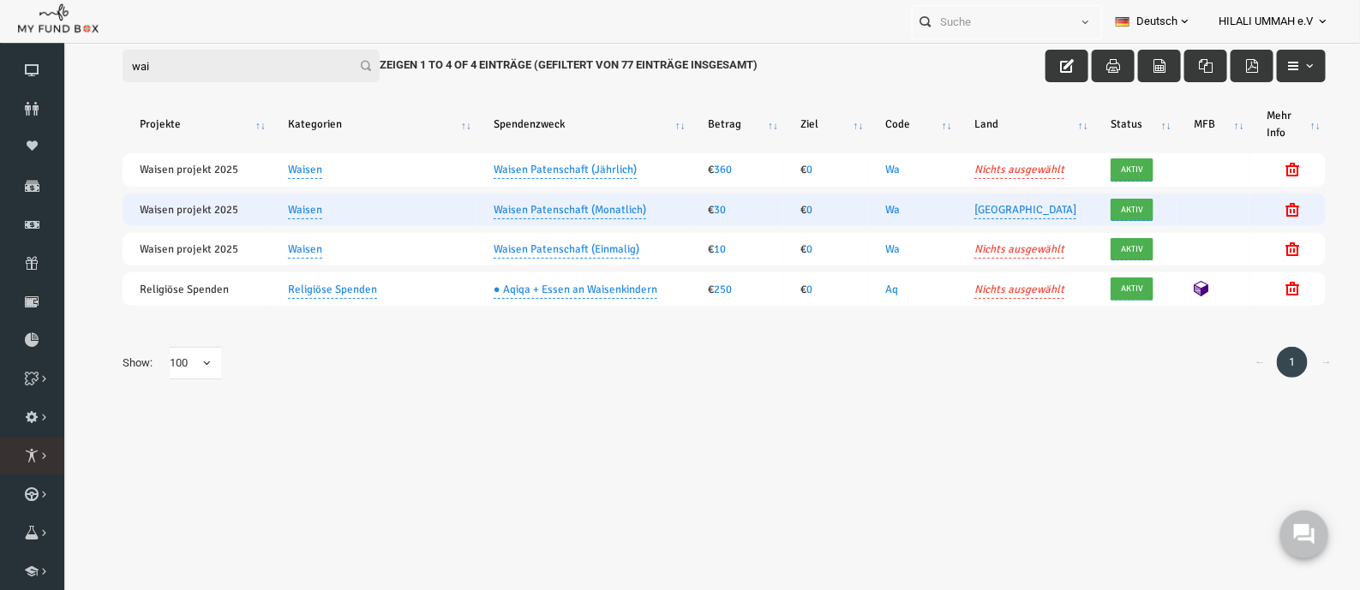
click at [0, 0] on icon at bounding box center [0, 0] width 0 height 0
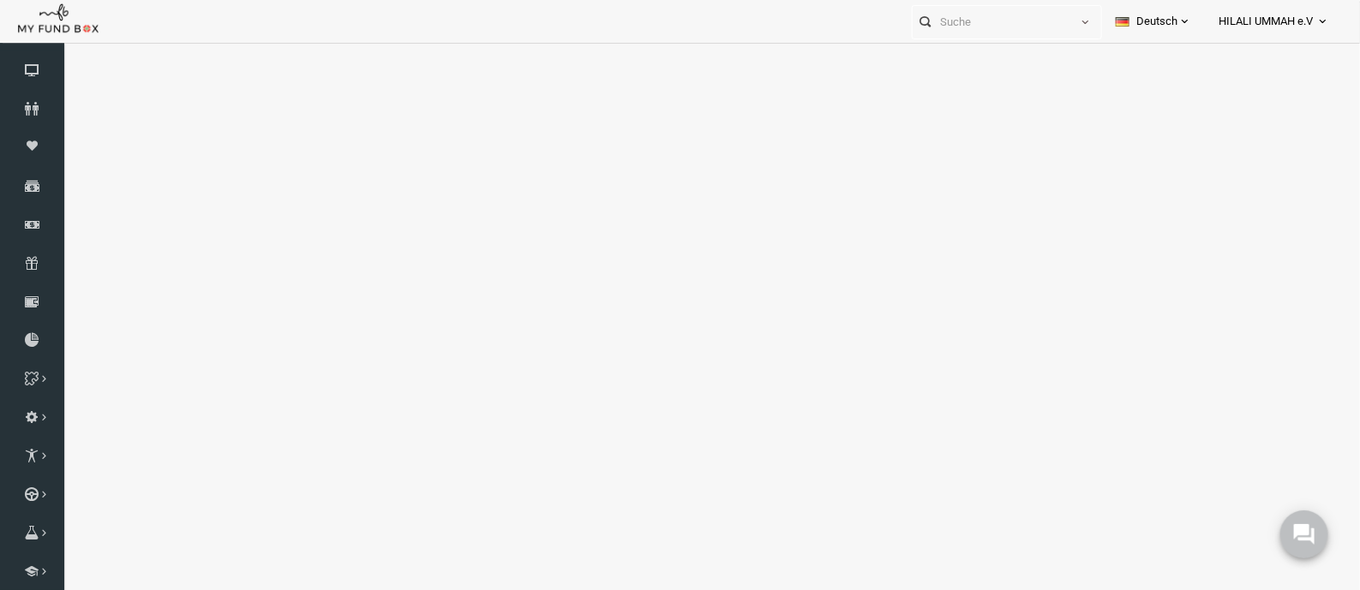
select select "100"
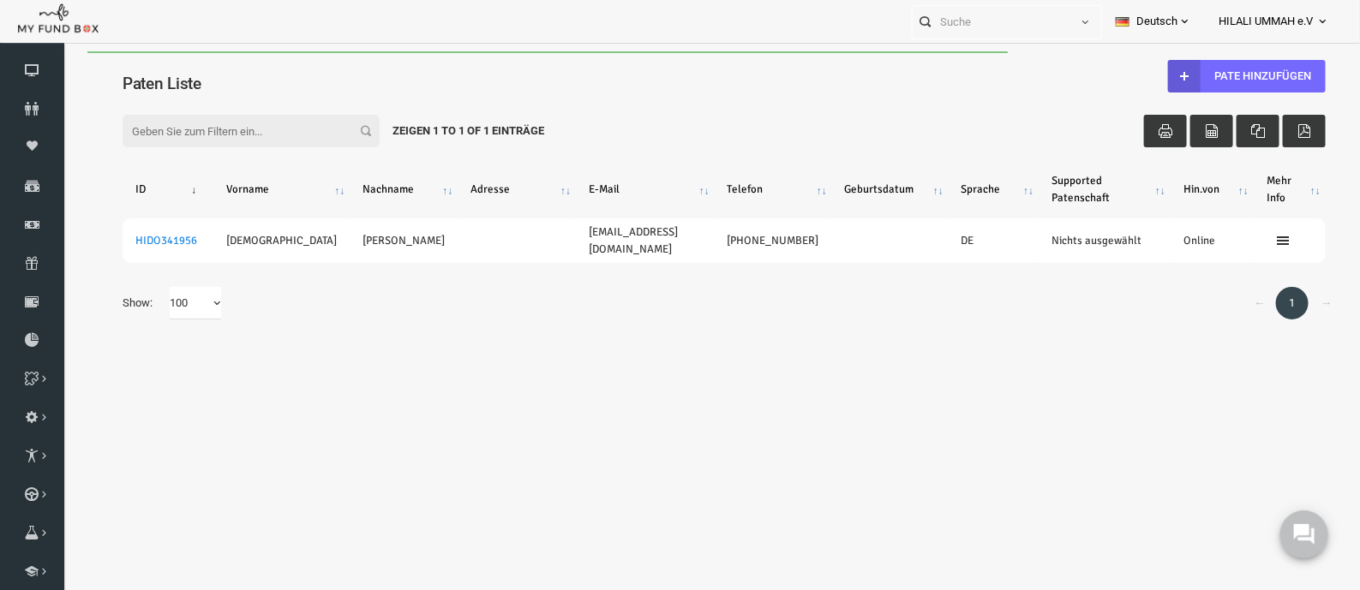
scroll to position [0, 0]
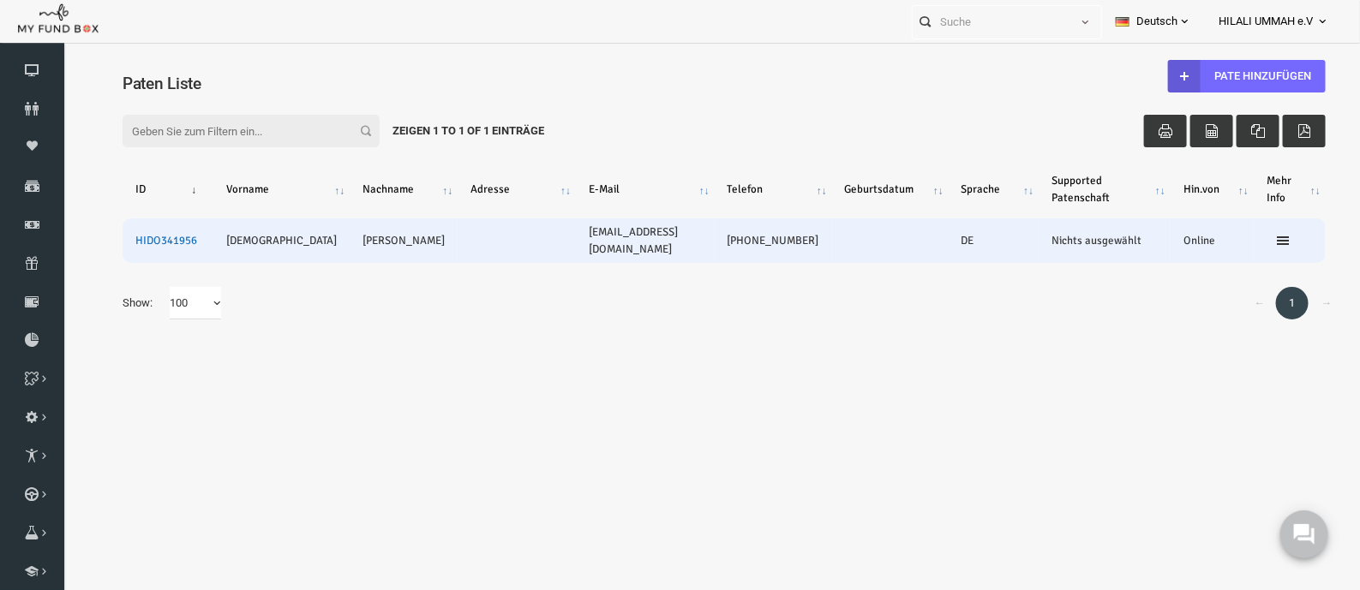
click at [152, 242] on link "HIDO341956" at bounding box center [140, 240] width 62 height 14
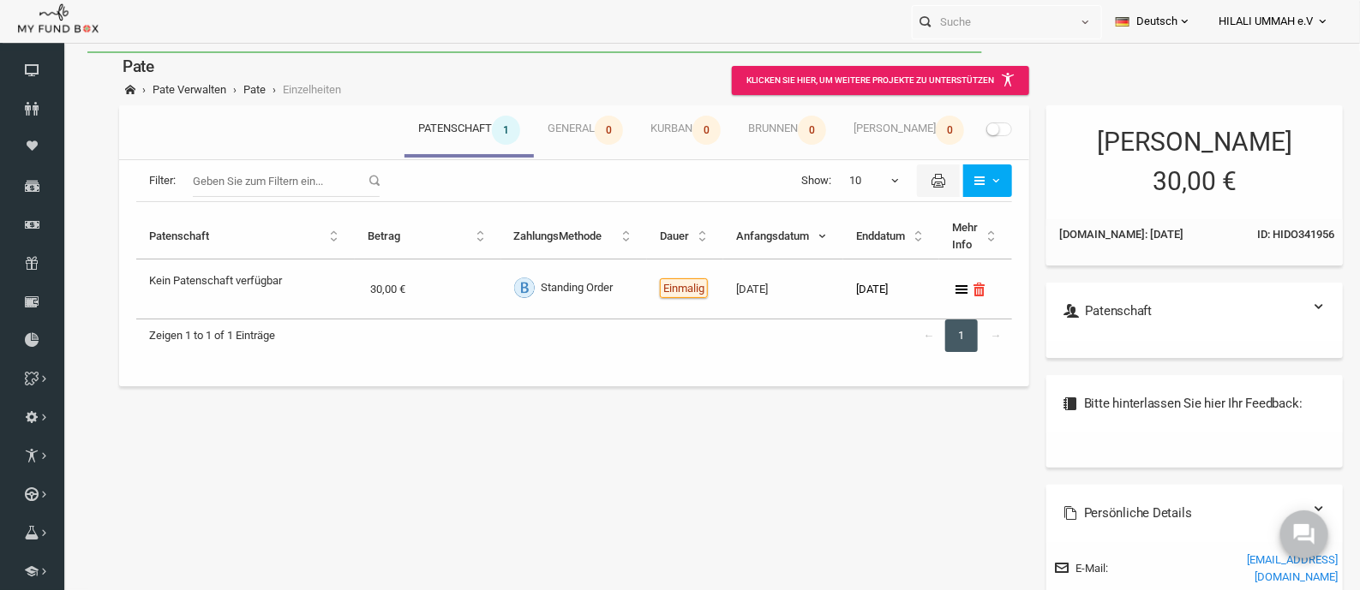
click at [972, 129] on span at bounding box center [973, 129] width 26 height 14
click at [62, 51] on input "checkbox" at bounding box center [62, 51] width 0 height 0
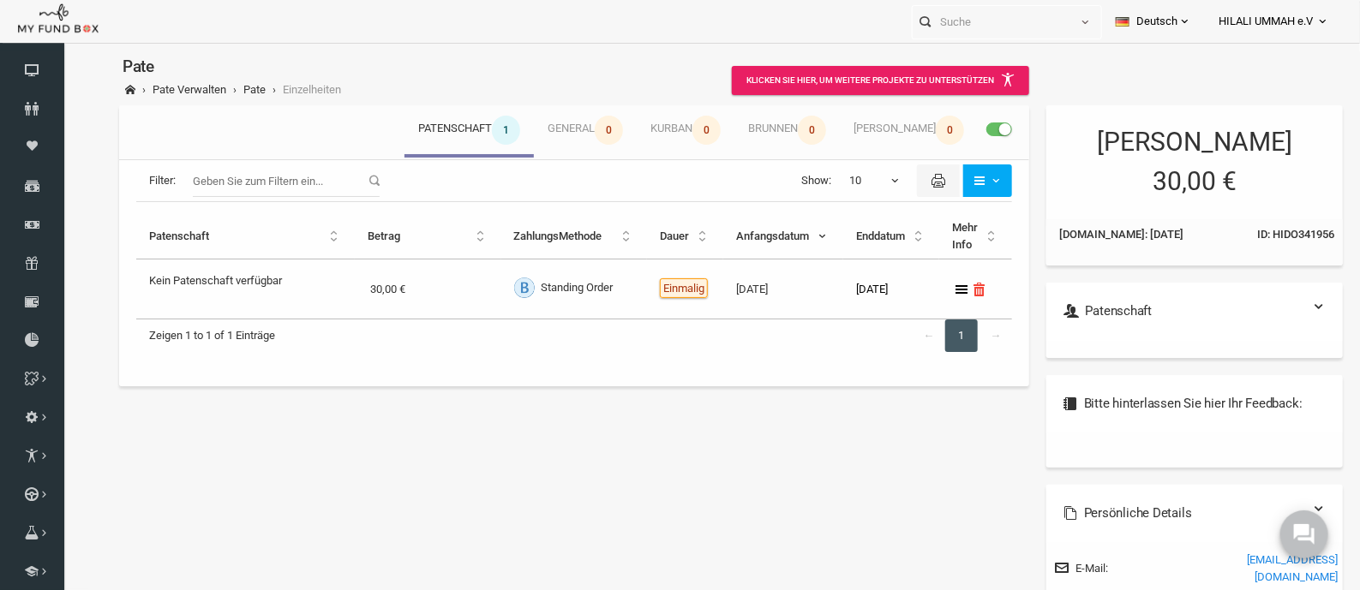
click at [960, 129] on span at bounding box center [973, 129] width 26 height 14
click at [62, 51] on input "checkbox" at bounding box center [62, 51] width 0 height 0
click at [960, 129] on small at bounding box center [966, 129] width 12 height 12
click at [62, 51] on input "checkbox" at bounding box center [62, 51] width 0 height 0
click at [184, 271] on output "Kein Patenschaft verfügbar" at bounding box center [189, 276] width 133 height 25
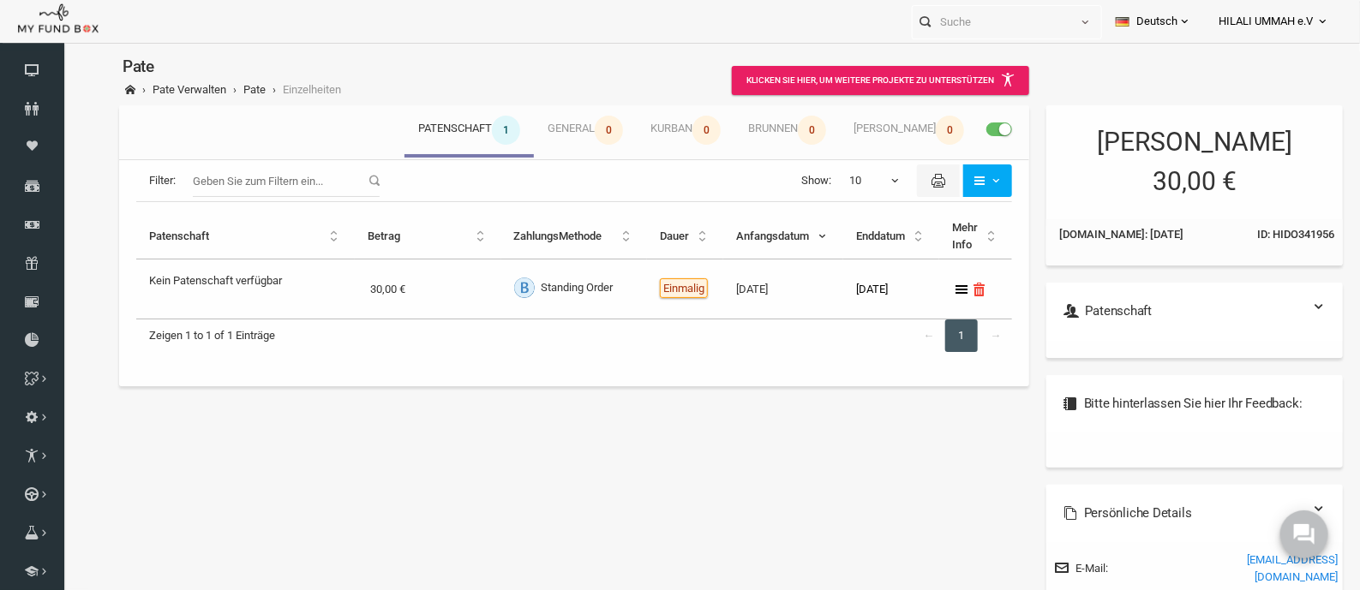
click at [206, 279] on output "Kein Patenschaft verfügbar" at bounding box center [189, 276] width 133 height 25
click at [960, 127] on span at bounding box center [973, 129] width 26 height 14
click at [62, 51] on input "checkbox" at bounding box center [62, 51] width 0 height 0
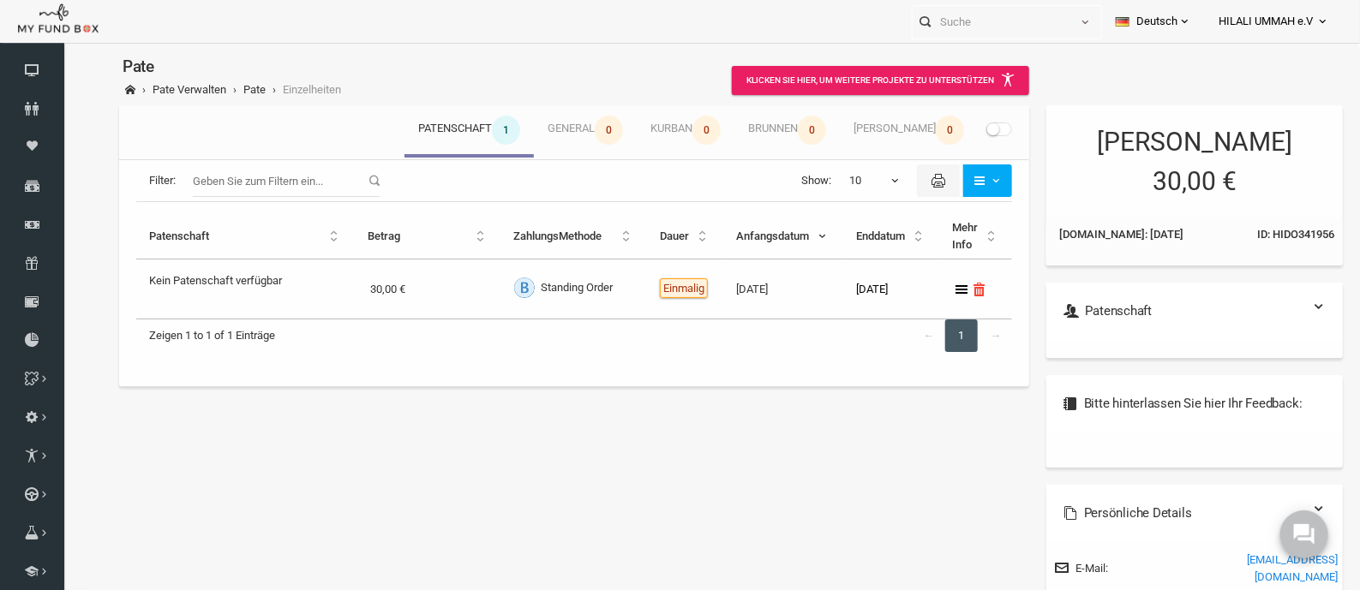
click at [960, 127] on small at bounding box center [966, 129] width 12 height 12
click at [62, 51] on input "checkbox" at bounding box center [62, 51] width 0 height 0
click at [960, 127] on span at bounding box center [973, 129] width 26 height 14
click at [62, 51] on input "checkbox" at bounding box center [62, 51] width 0 height 0
click at [1096, 14] on link "HILALI UMMAH e.V" at bounding box center [1274, 21] width 138 height 43
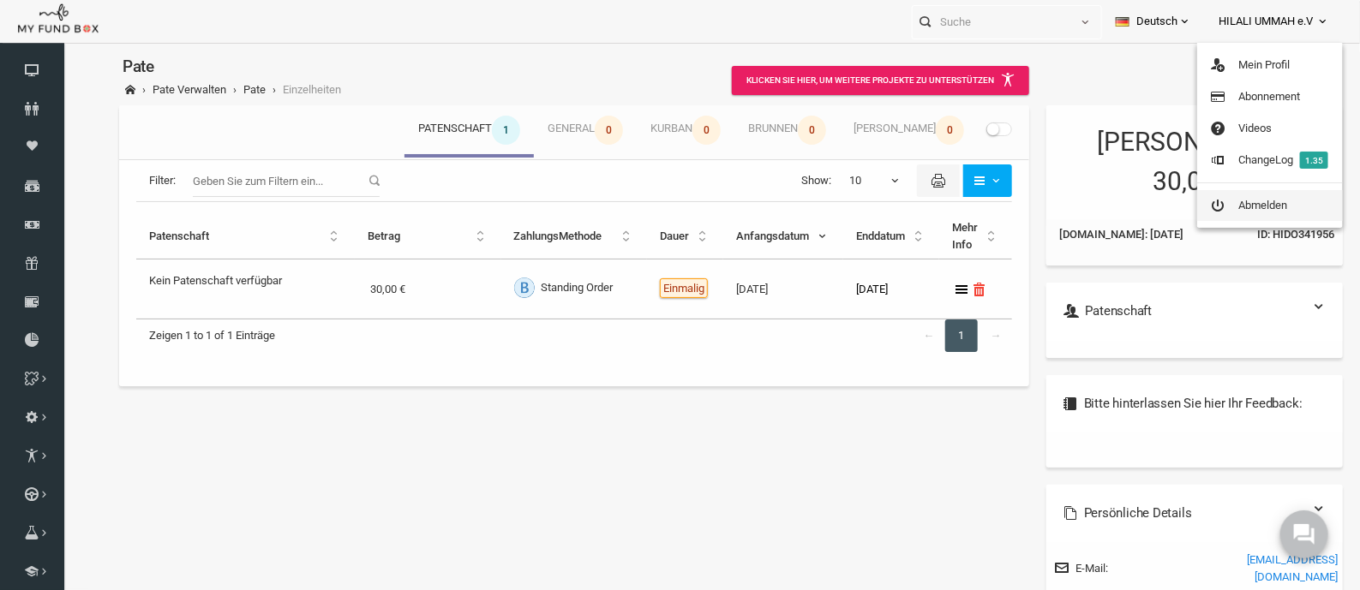
drag, startPoint x: 1263, startPoint y: 212, endPoint x: 472, endPoint y: 9, distance: 816.4
click at [1096, 212] on link "Abmelden" at bounding box center [1270, 205] width 146 height 31
